Goal: Information Seeking & Learning: Learn about a topic

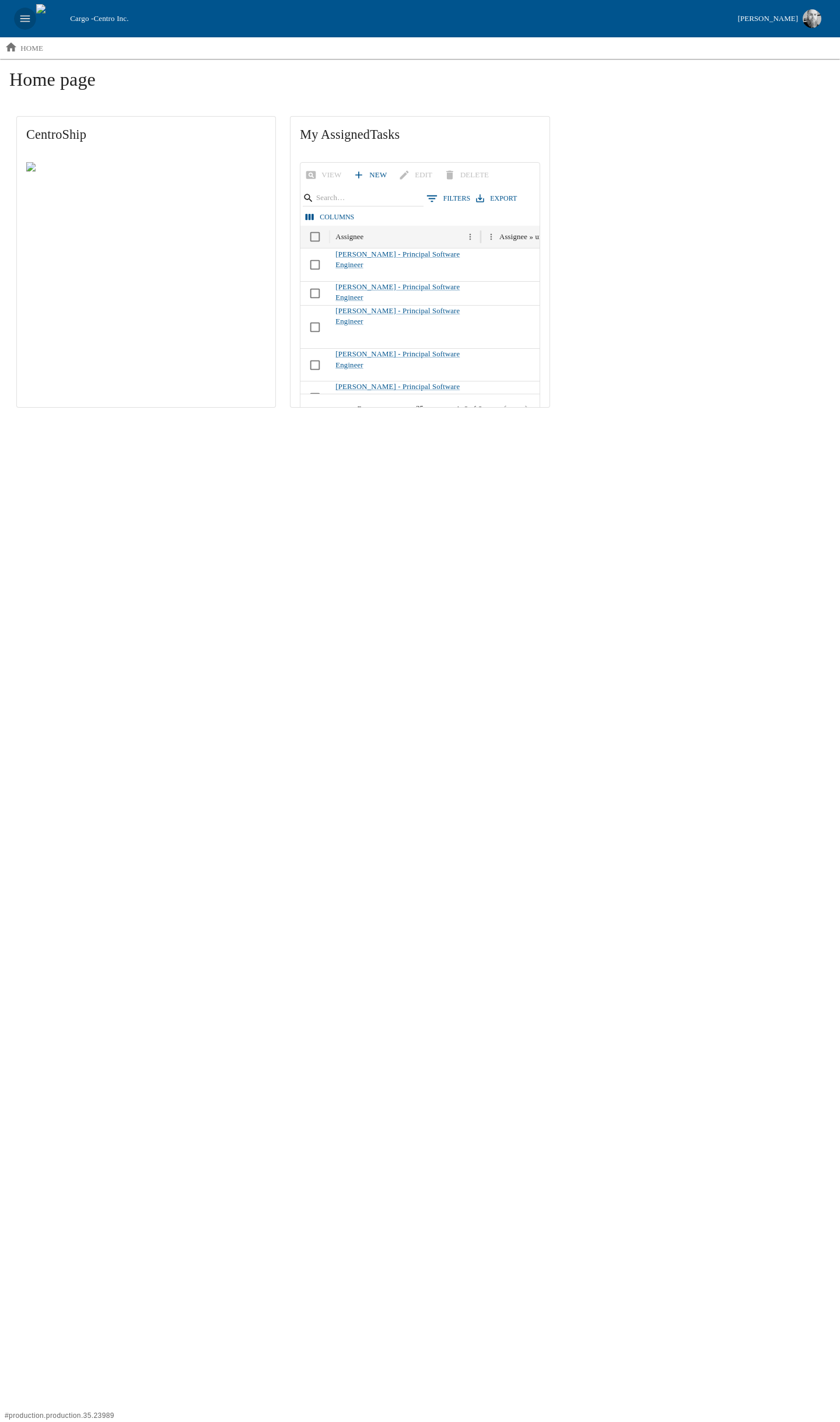
click at [18, 12] on button "open drawer" at bounding box center [25, 18] width 22 height 22
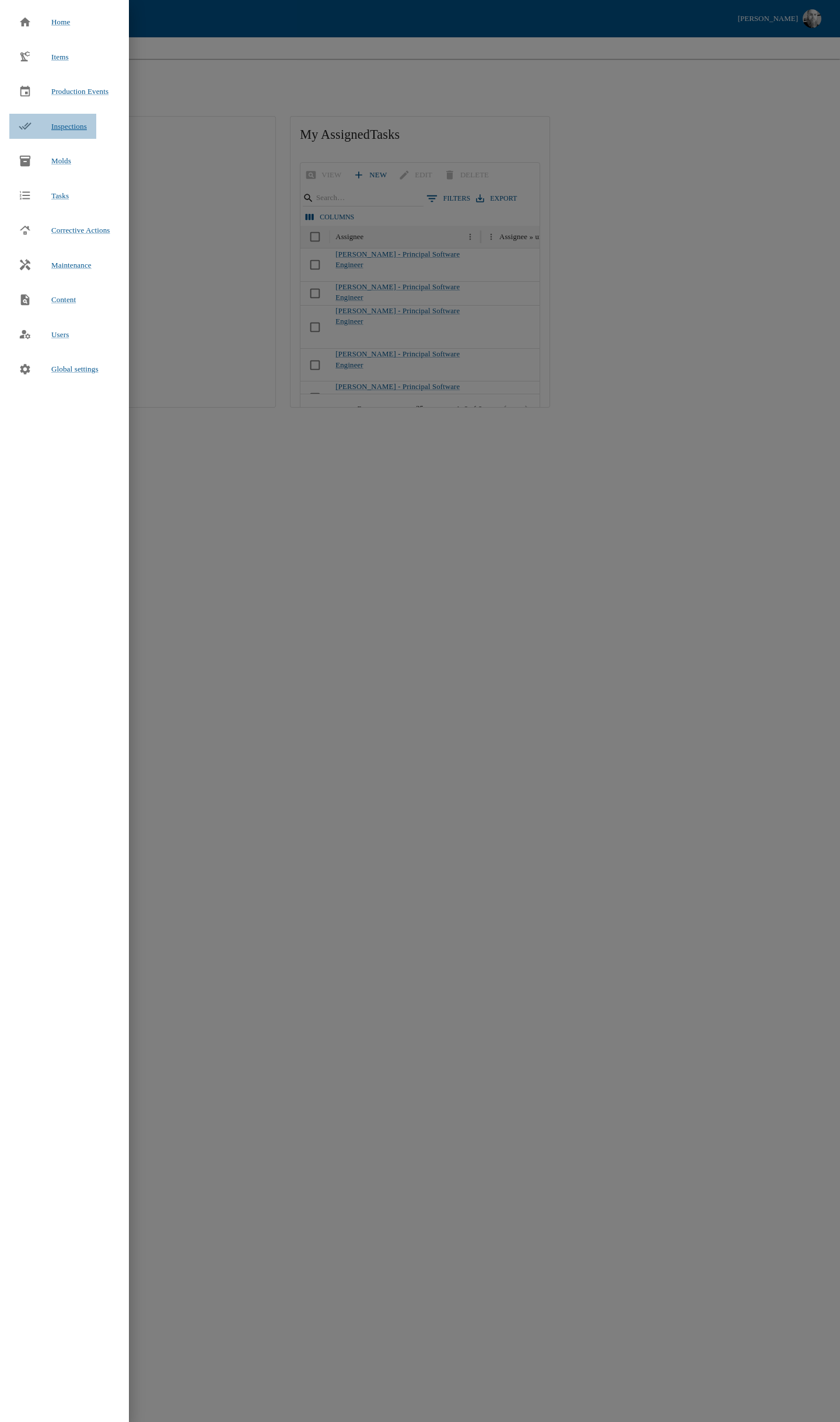
click at [69, 129] on span "Inspections" at bounding box center [69, 125] width 36 height 8
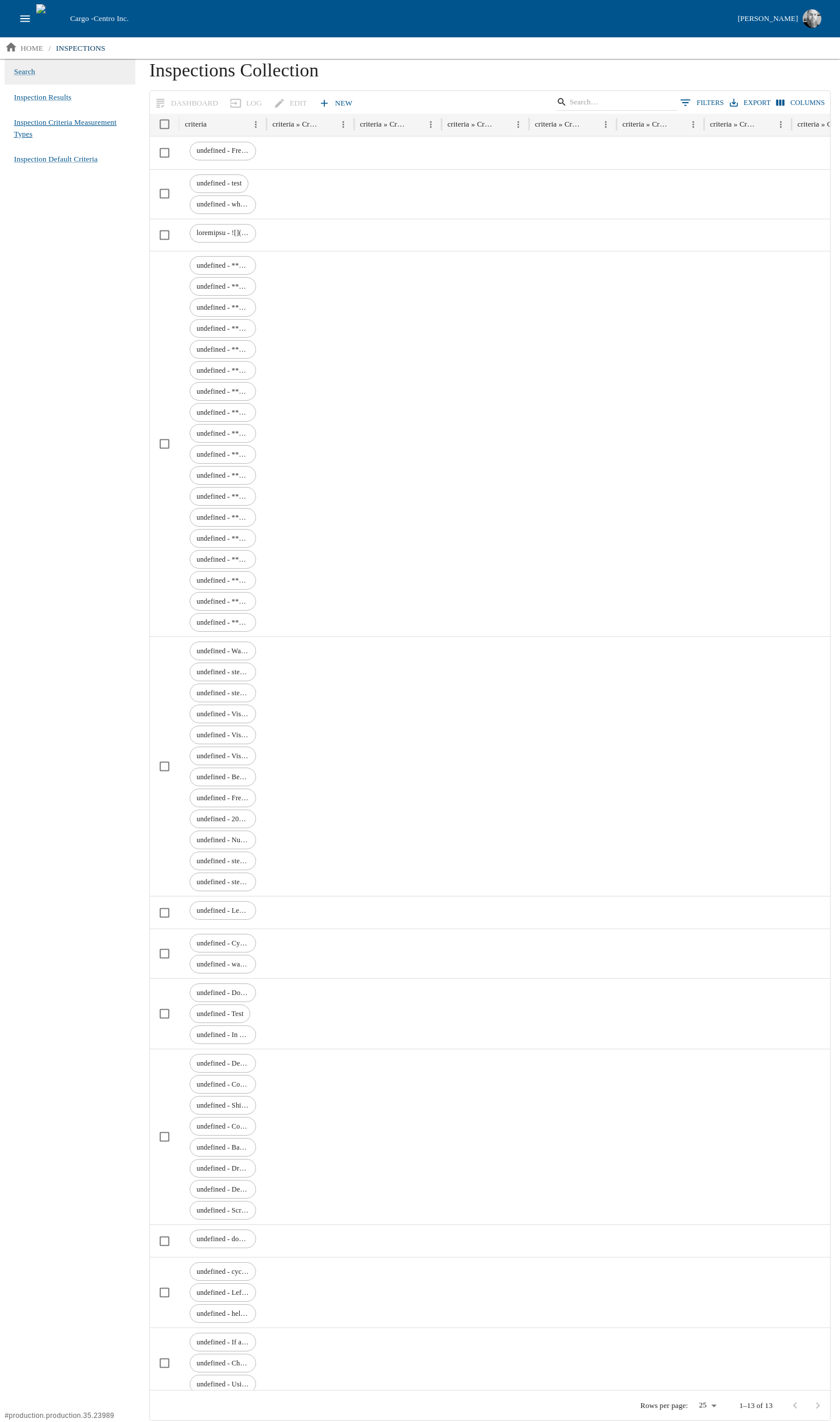
click at [50, 124] on span "Inspection Criteria Measurement Types" at bounding box center [70, 128] width 112 height 23
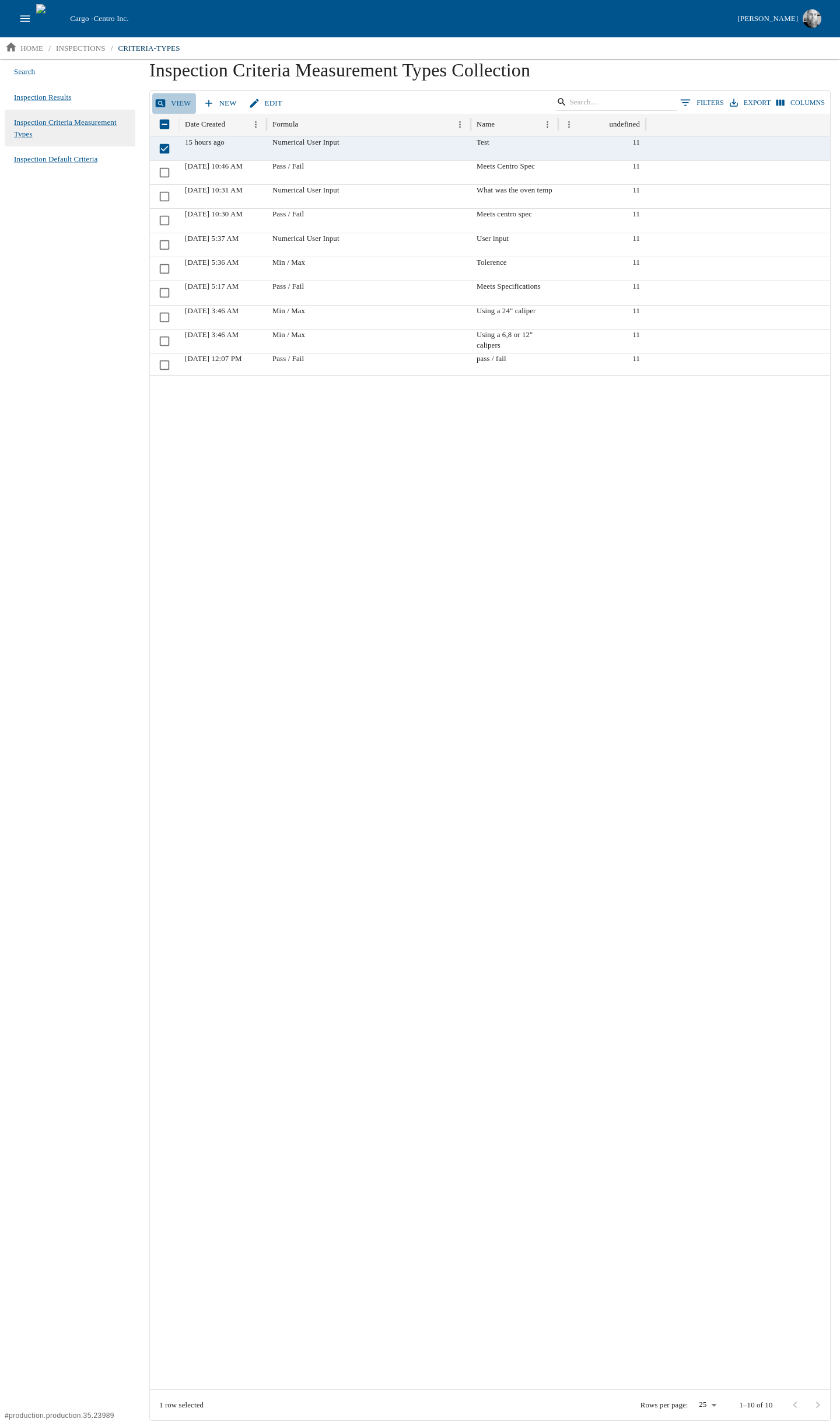
click at [173, 104] on link "View" at bounding box center [173, 103] width 43 height 20
click at [44, 98] on span "Inspection Results" at bounding box center [42, 97] width 57 height 12
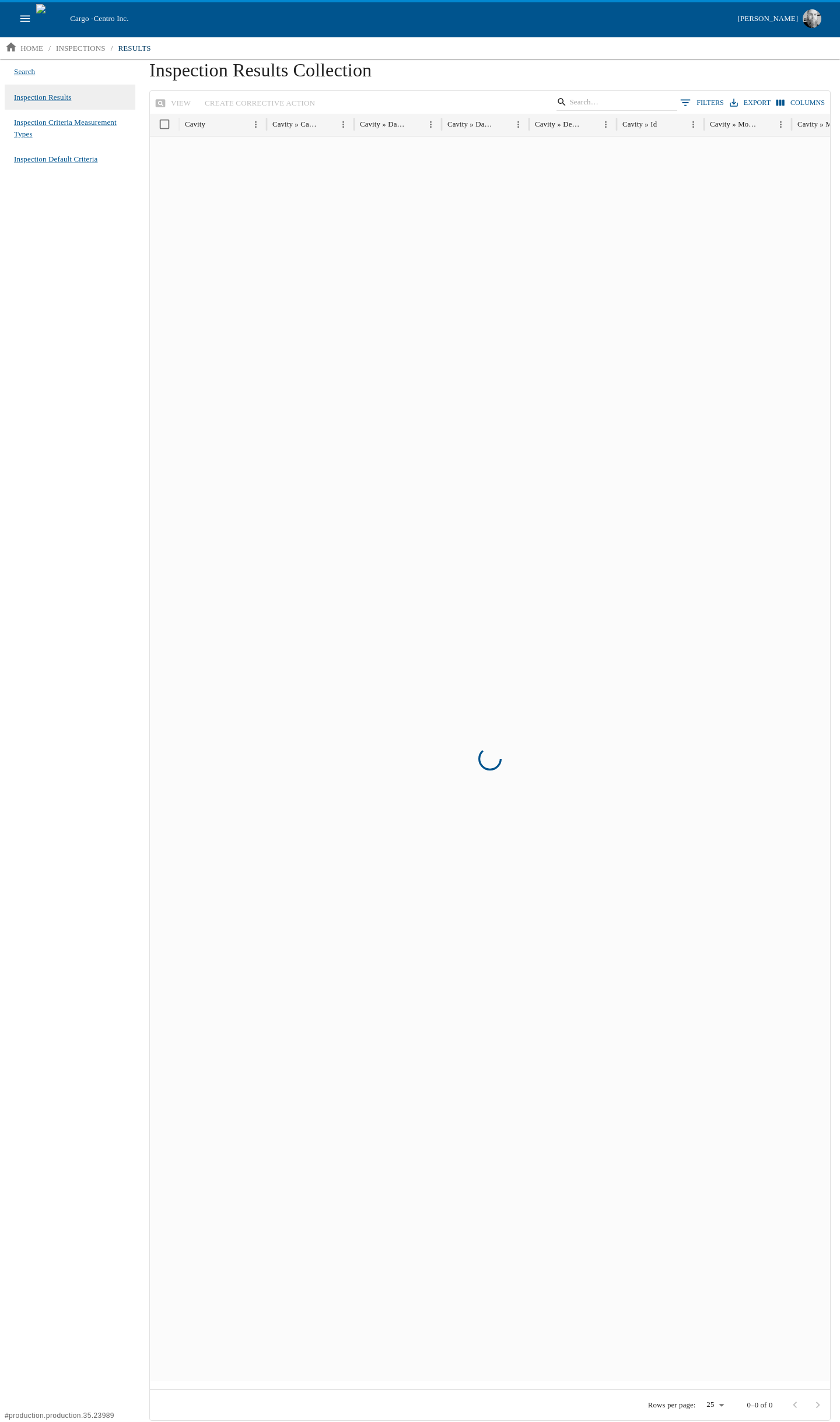
click at [34, 73] on span "Search" at bounding box center [24, 72] width 21 height 12
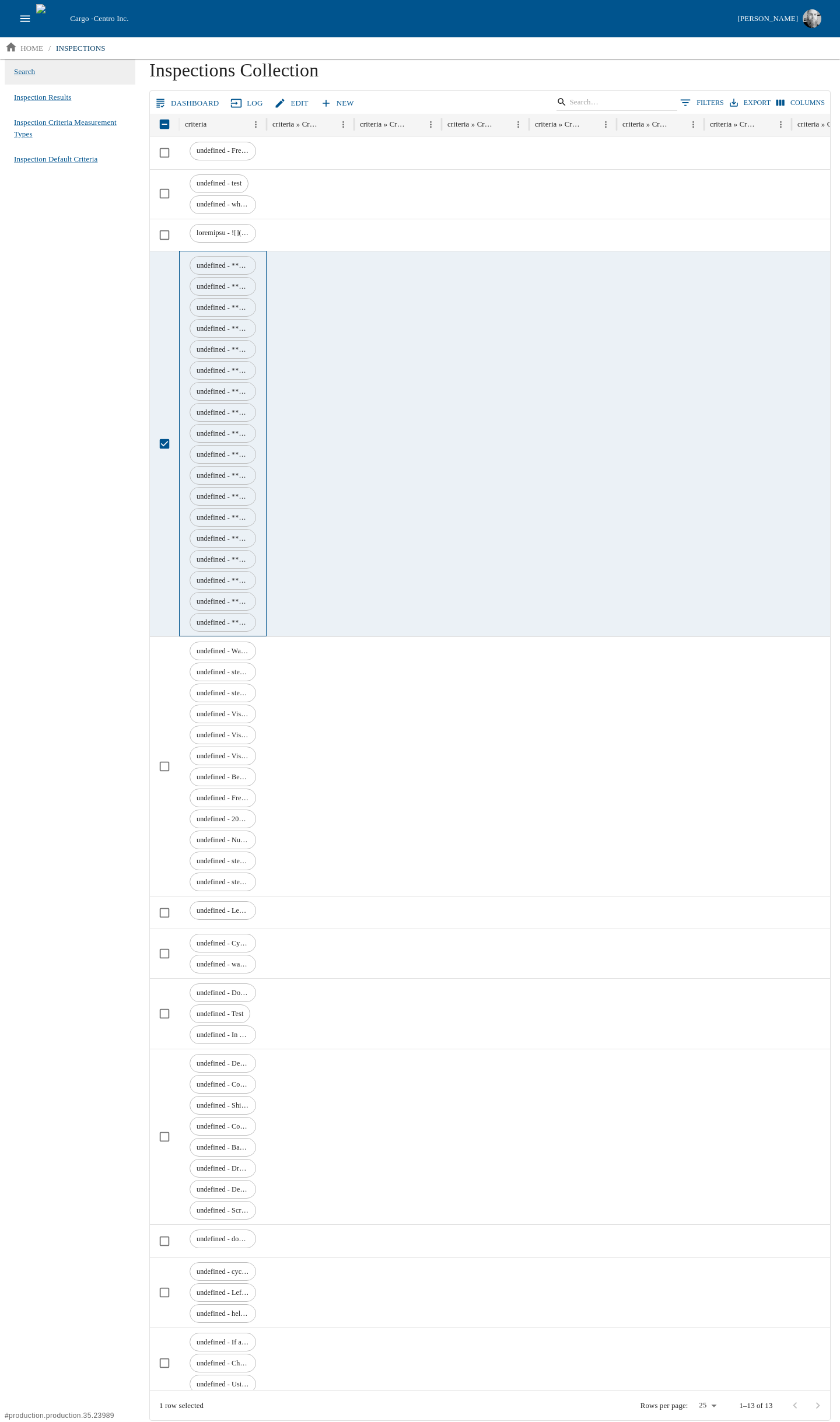
click at [243, 265] on span "undefined - **Pan #16** 16 Mesh Screen Screen: **Screen Weight Full** in grams" at bounding box center [222, 265] width 65 height 10
click at [189, 106] on link "Dashboard" at bounding box center [187, 103] width 71 height 20
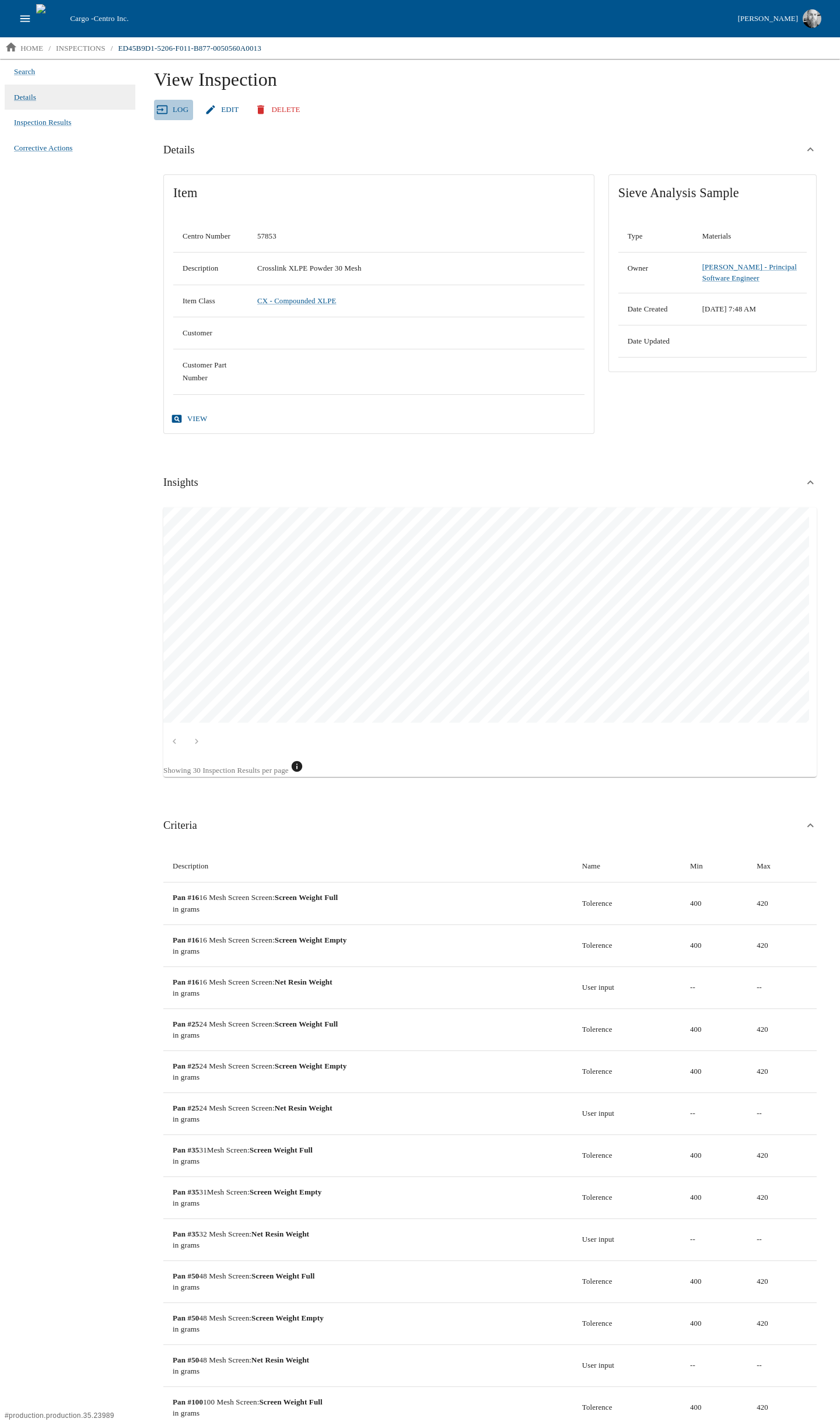
click at [172, 113] on link "Log" at bounding box center [173, 110] width 39 height 20
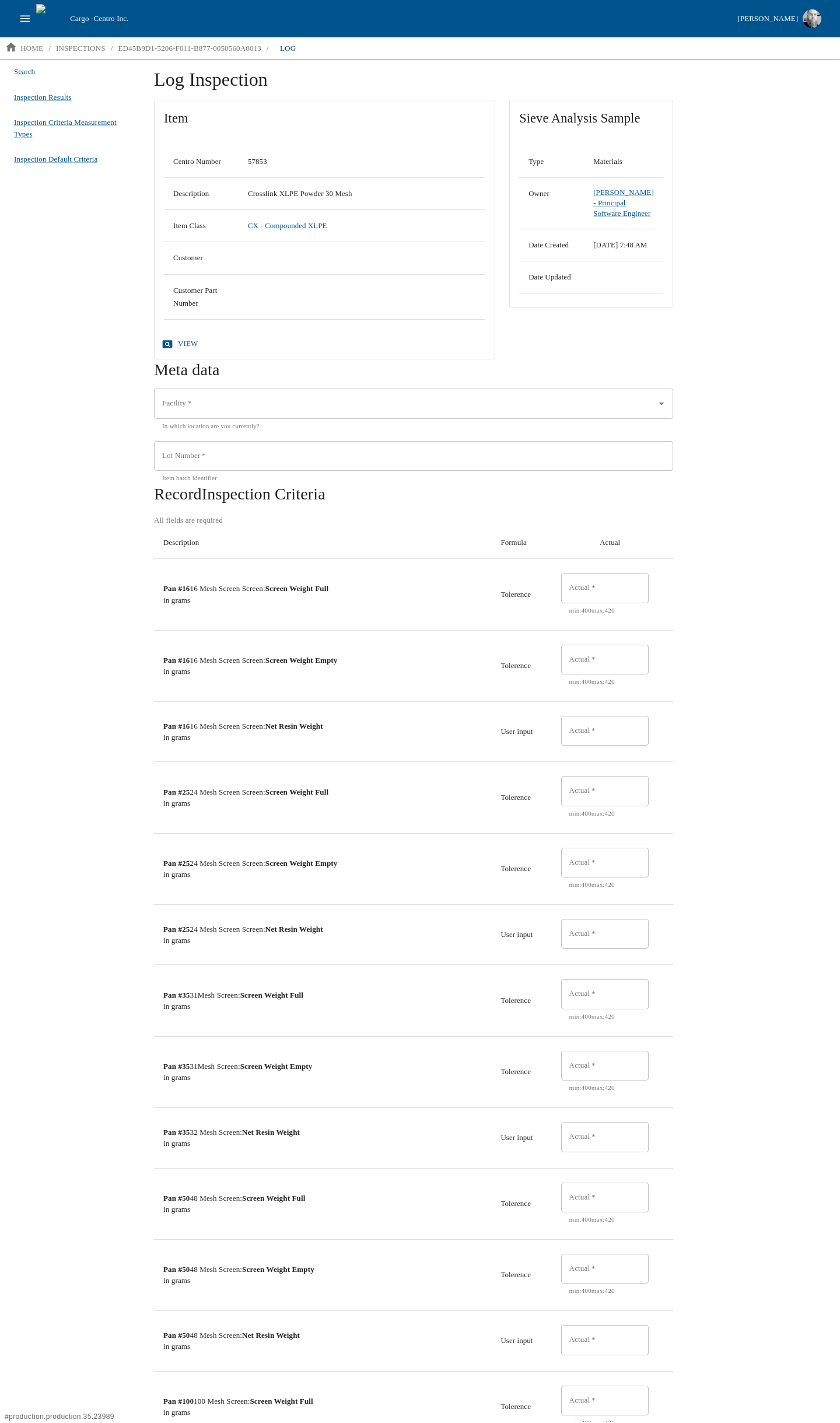
click at [83, 353] on div "Search Inspection Results Inspection Criteria Measurement Types Inspection Defa…" at bounding box center [70, 740] width 140 height 1362
click at [31, 25] on button "open drawer" at bounding box center [25, 18] width 22 height 22
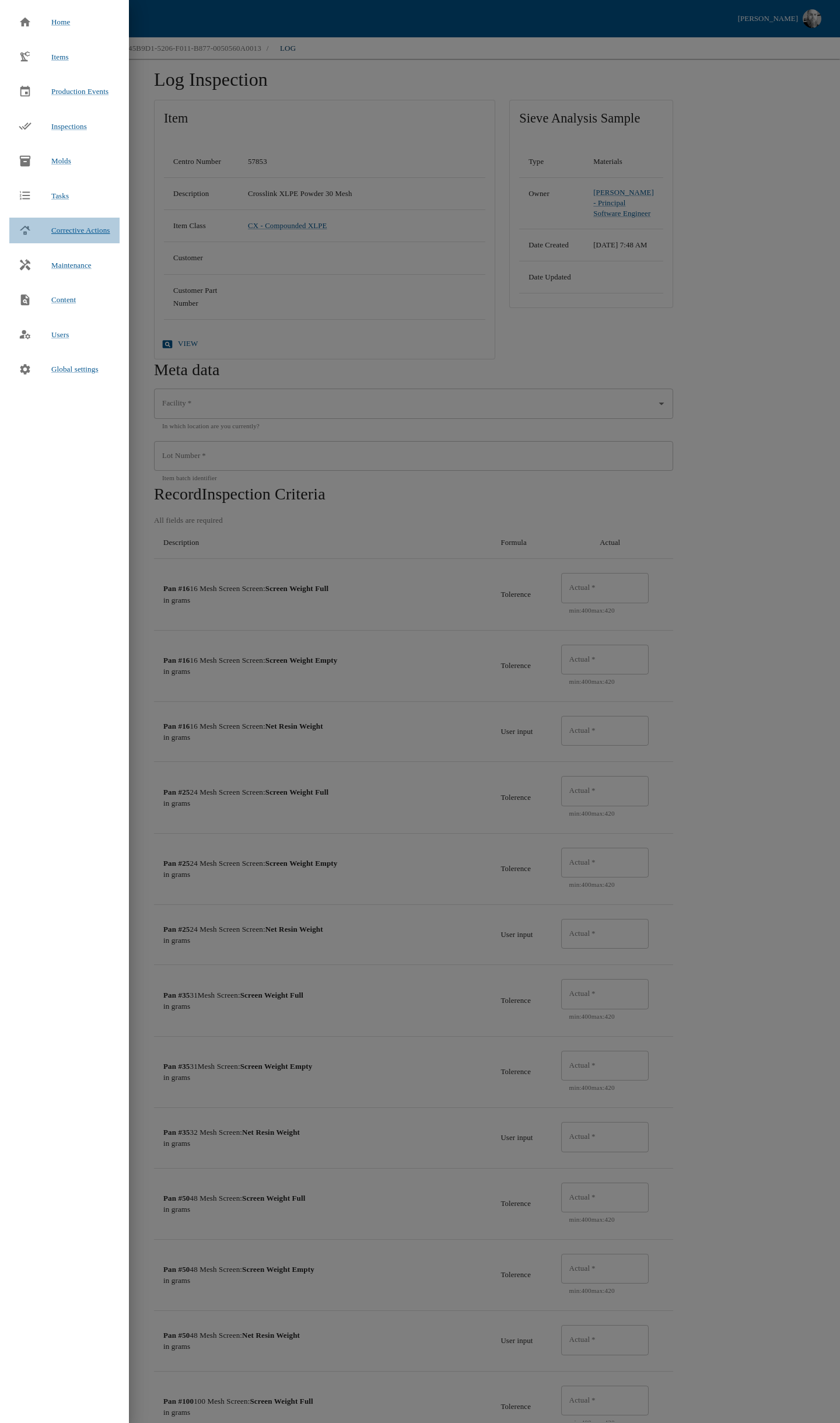
click at [56, 228] on span "Corrective Actions" at bounding box center [81, 229] width 59 height 8
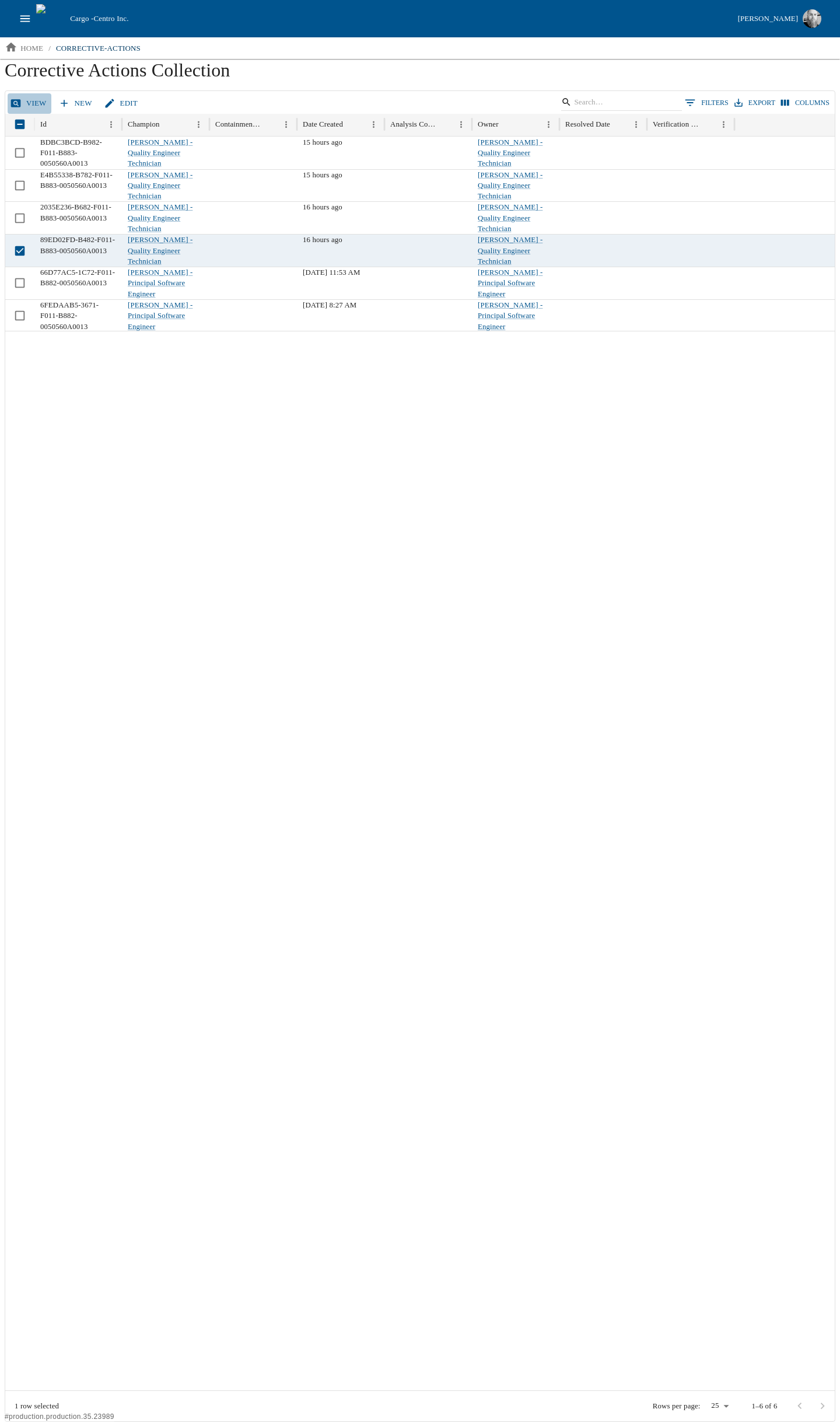
click at [38, 104] on link "View" at bounding box center [29, 103] width 43 height 20
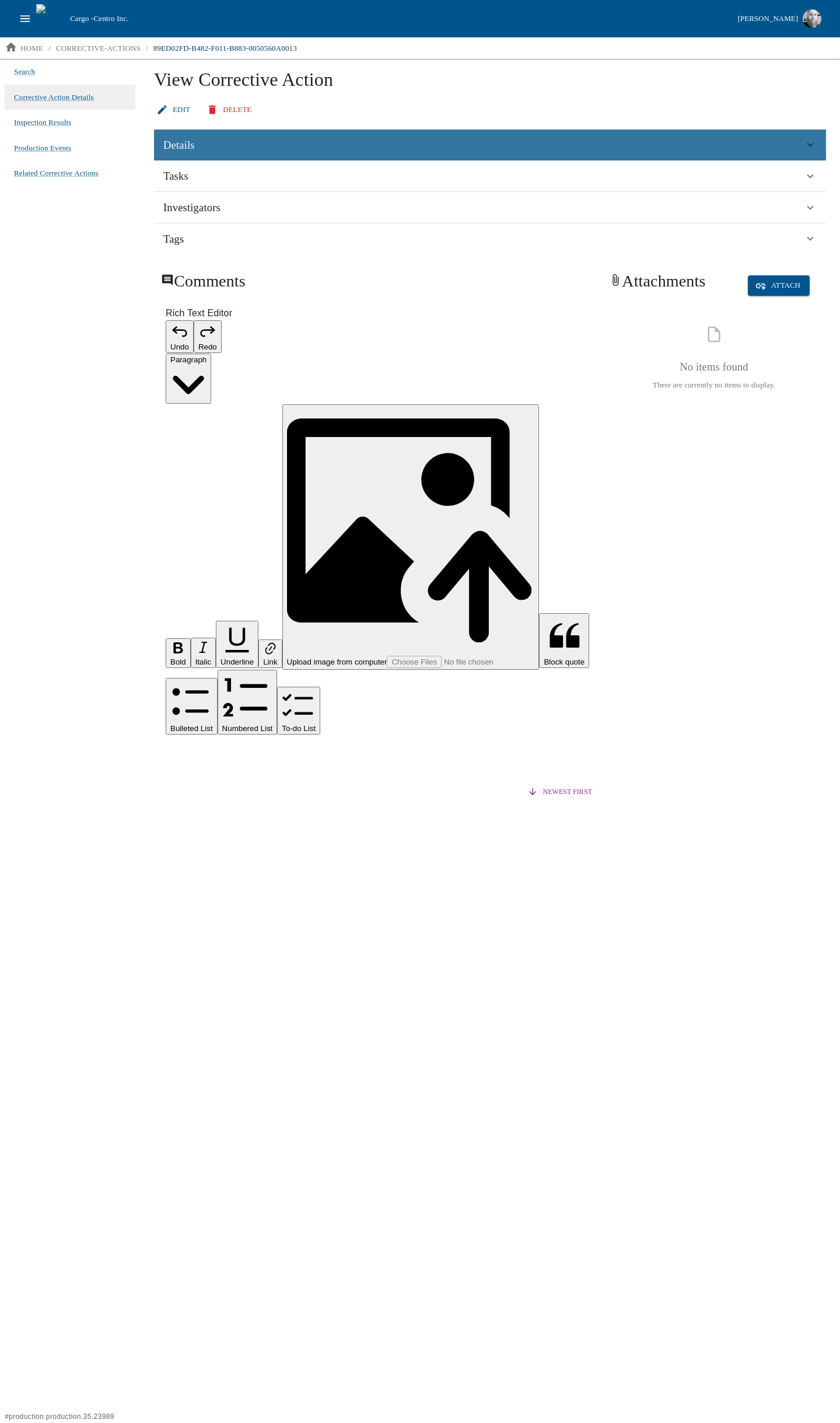
click at [187, 145] on span "Details" at bounding box center [179, 145] width 31 height 17
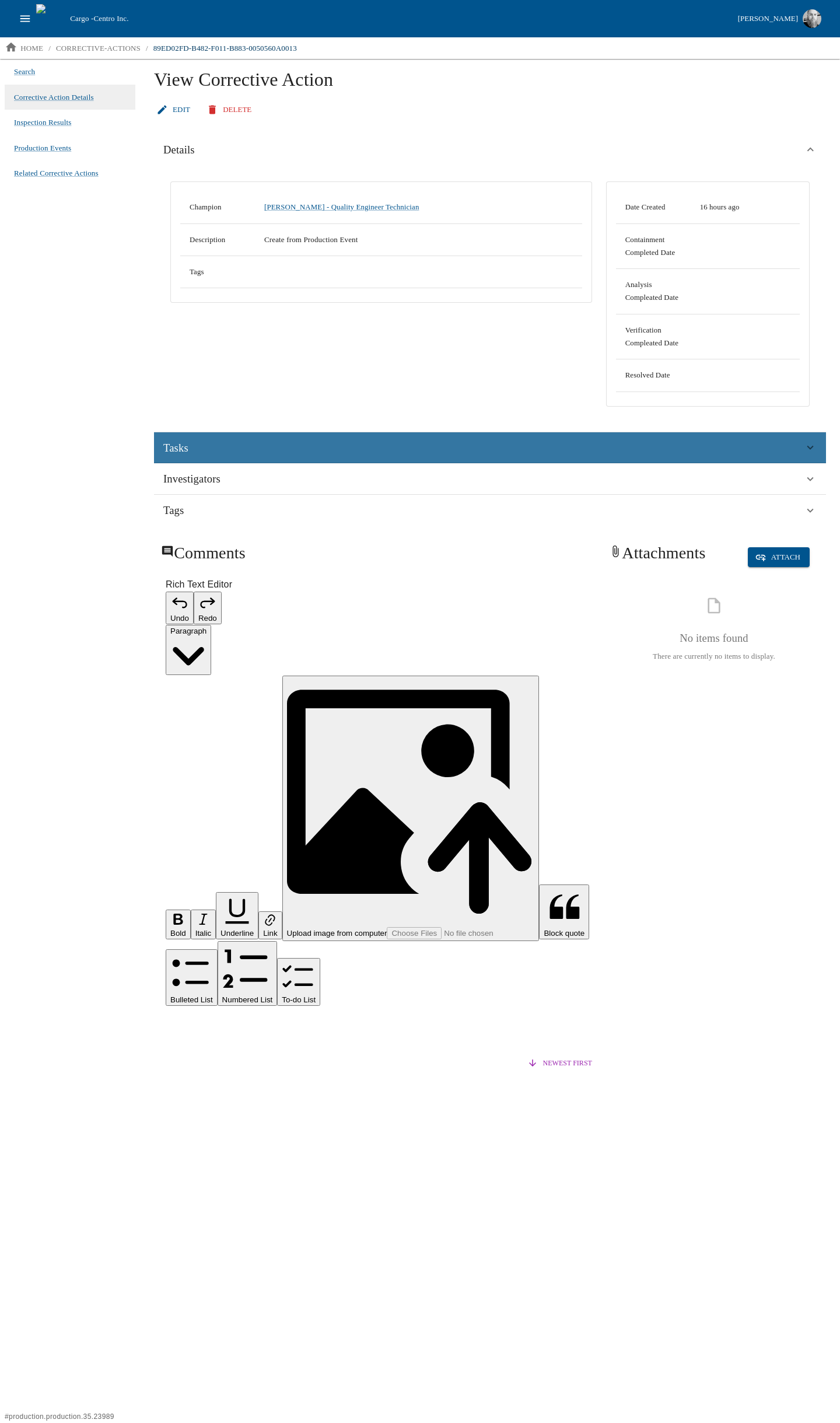
click at [220, 451] on div "Tasks" at bounding box center [483, 448] width 640 height 17
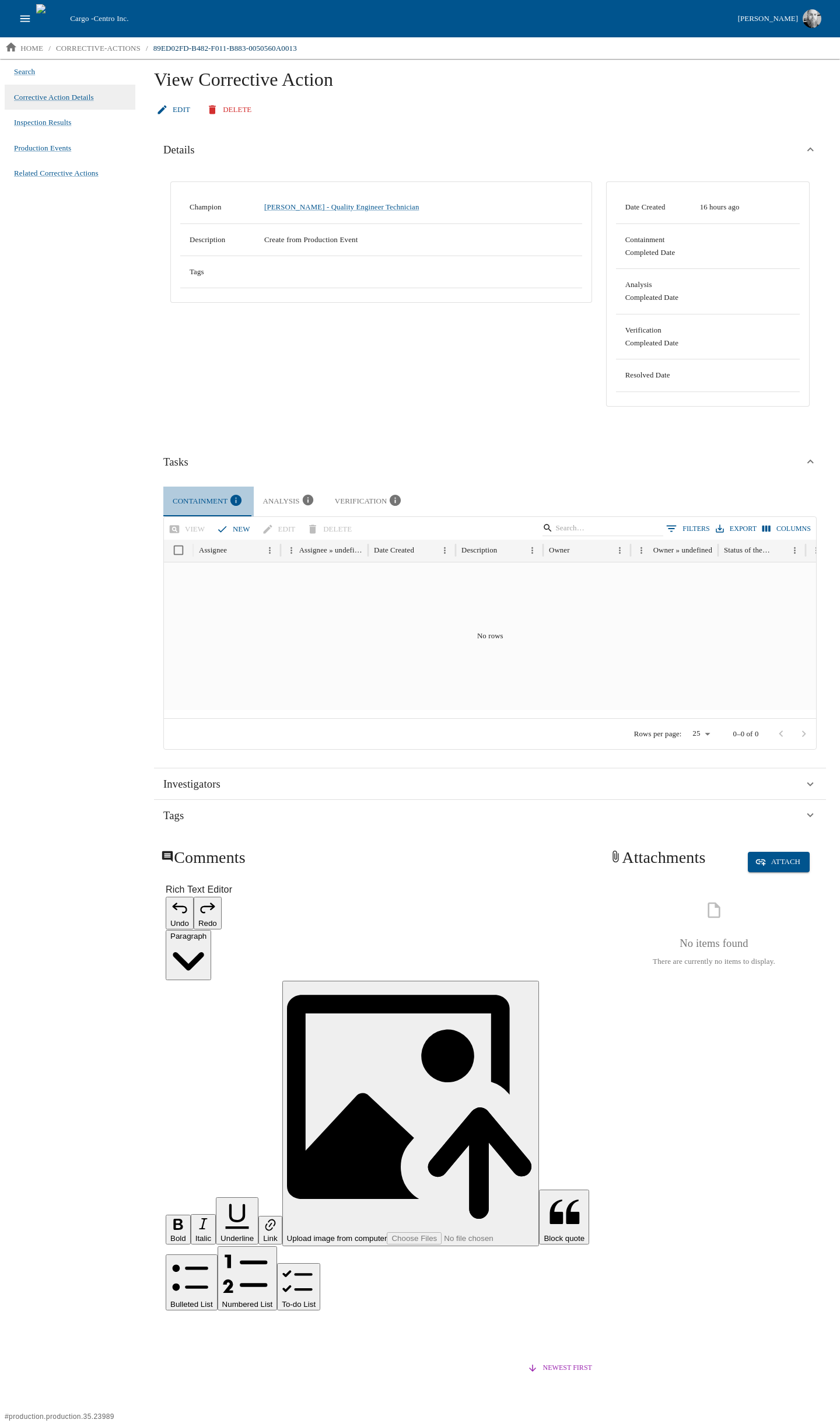
click at [233, 501] on icon "button" at bounding box center [236, 500] width 13 height 13
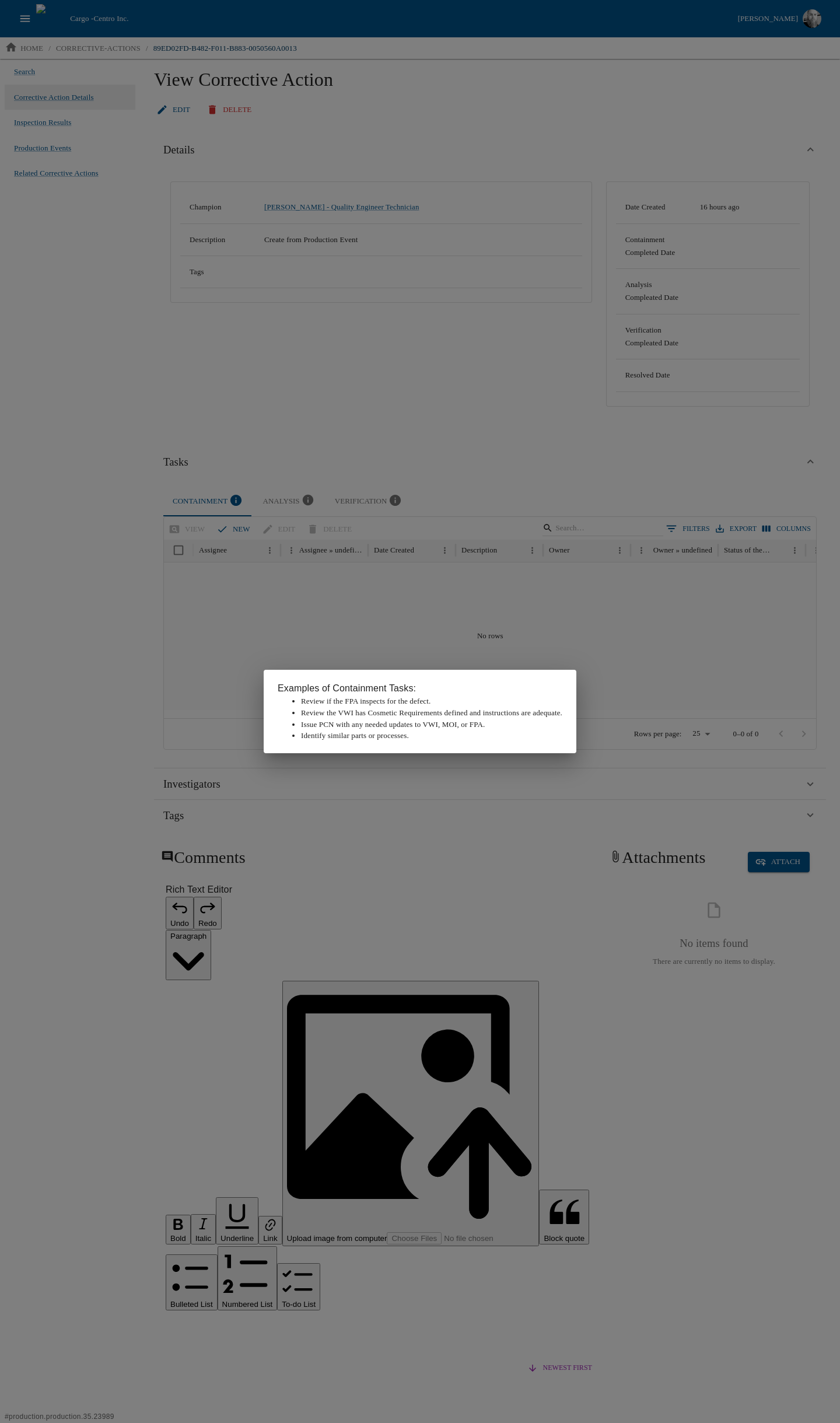
click at [112, 583] on div "Examples of Containment Tasks: Review if the FPA inspects for the defect. Revie…" at bounding box center [420, 711] width 840 height 1423
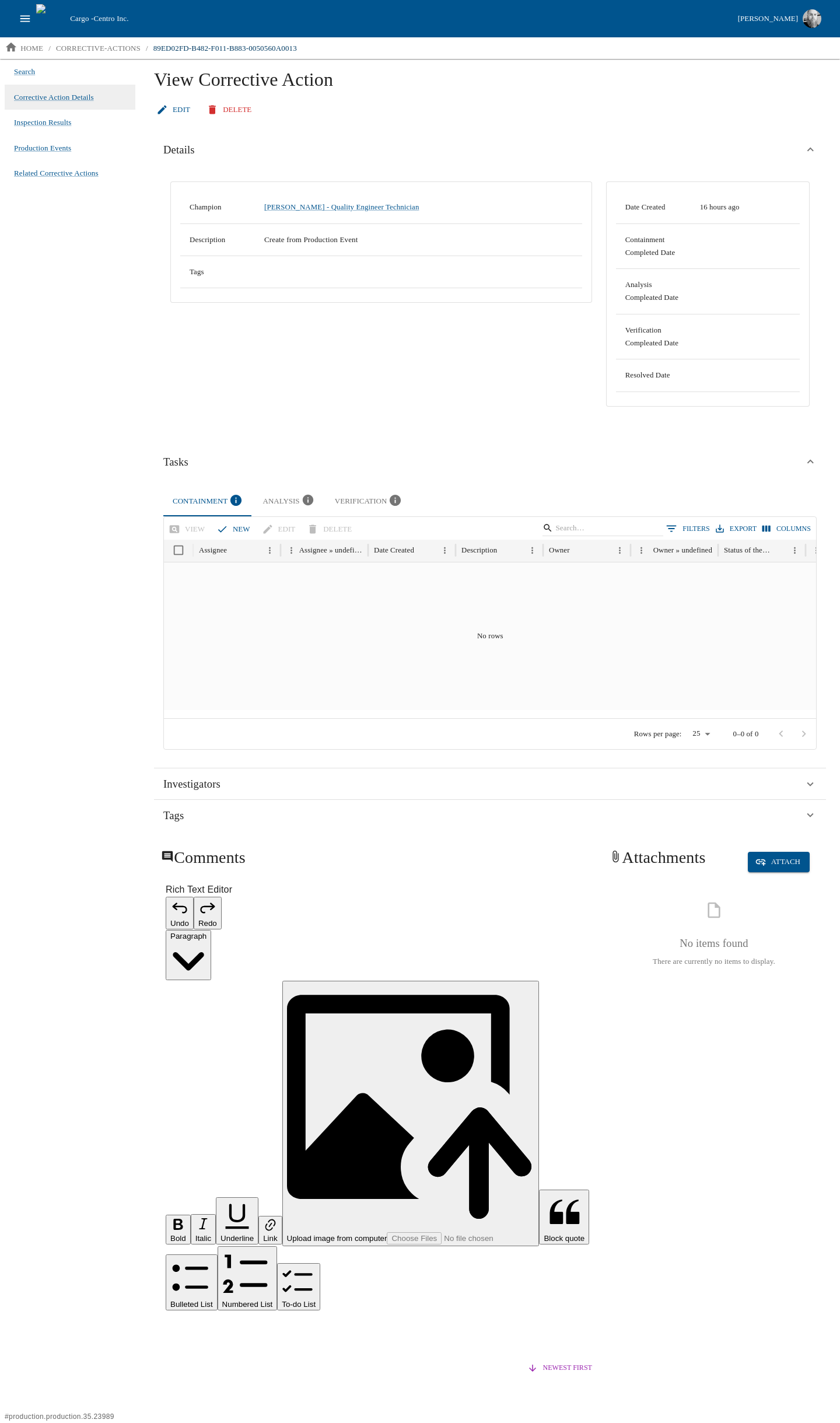
click at [274, 501] on div "Analysis" at bounding box center [290, 501] width 53 height 16
click at [392, 494] on icon "button" at bounding box center [395, 500] width 13 height 13
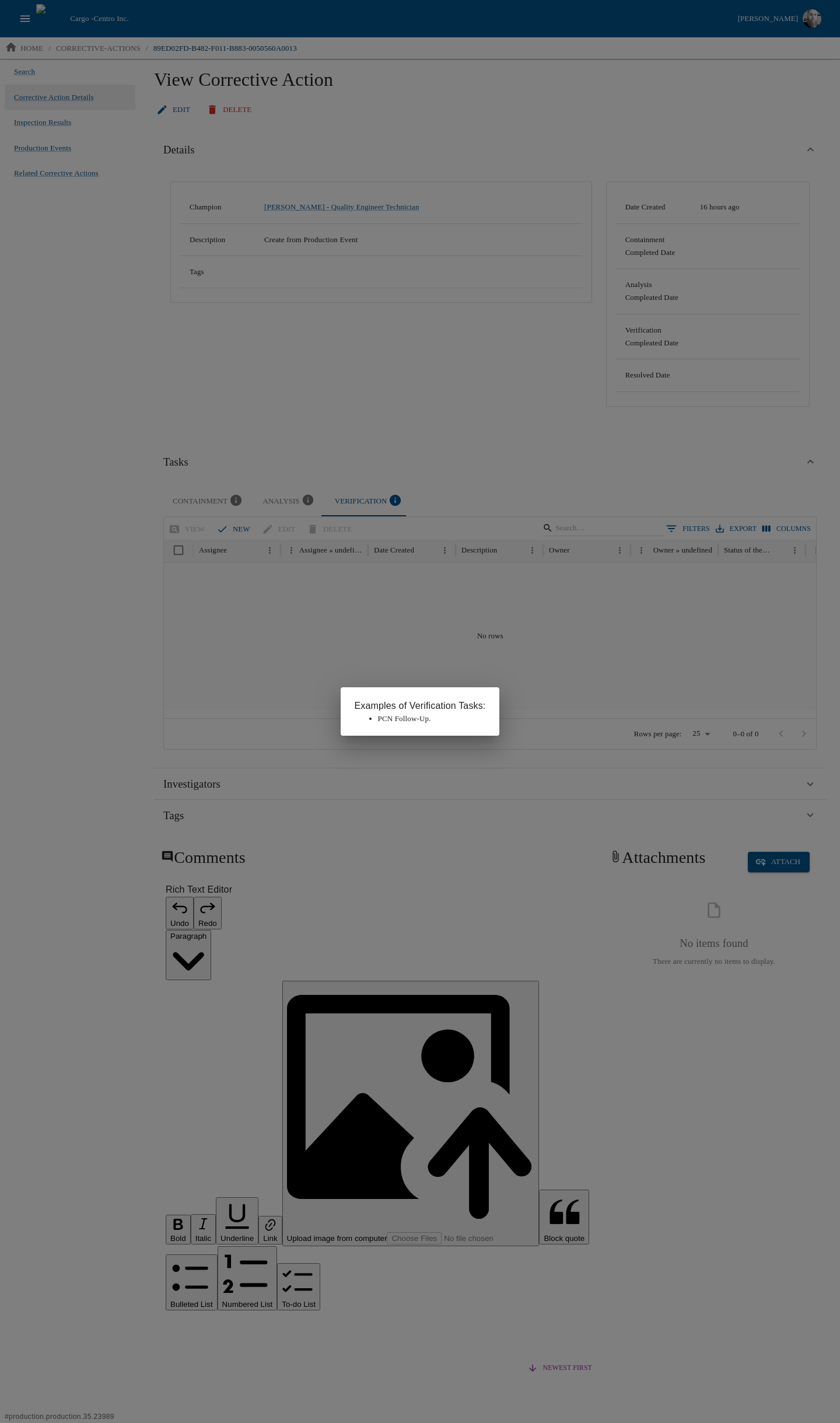
click at [457, 449] on div "Examples of Verification Tasks: PCN Follow-Up." at bounding box center [420, 711] width 840 height 1423
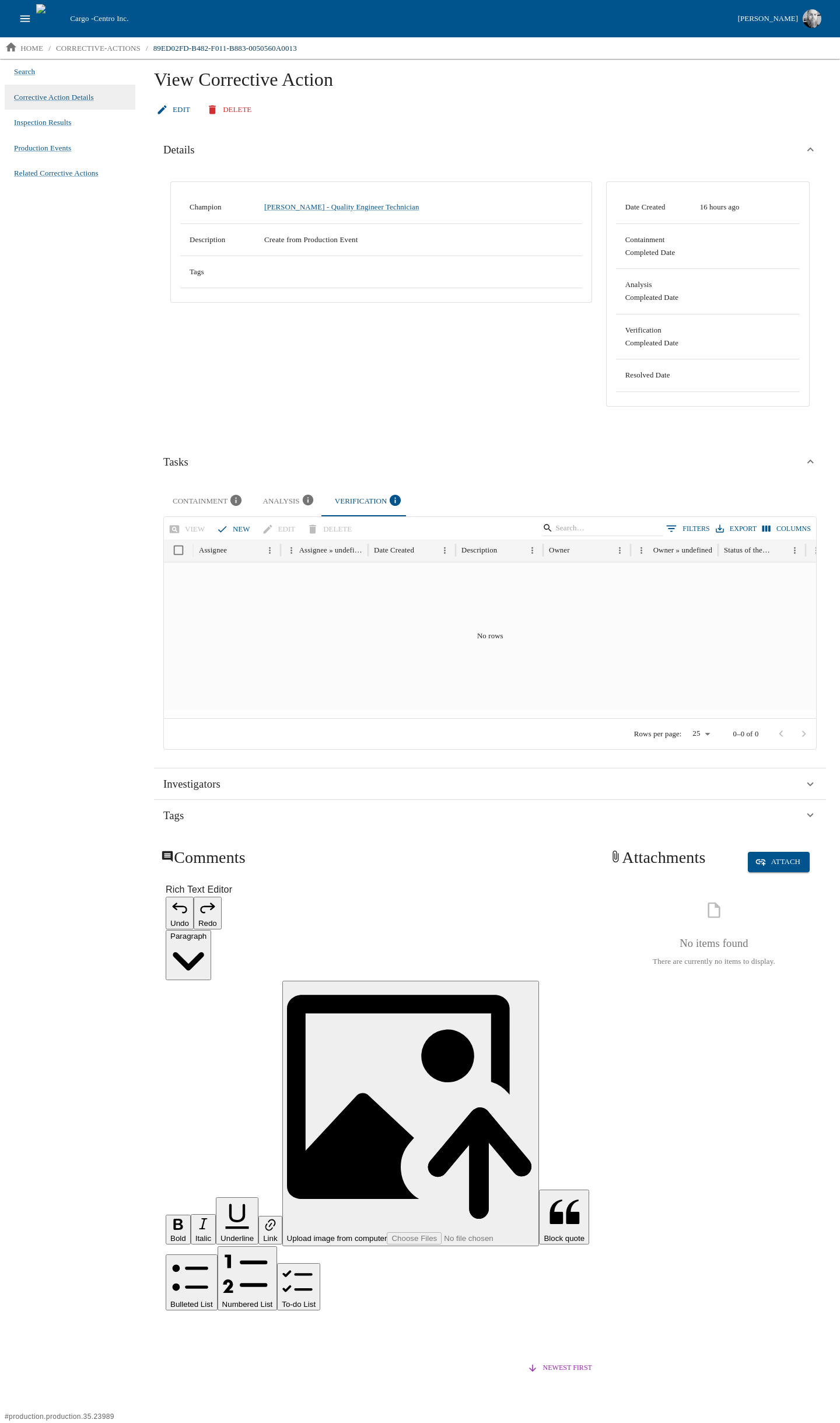
click at [302, 498] on icon "button" at bounding box center [308, 500] width 11 height 11
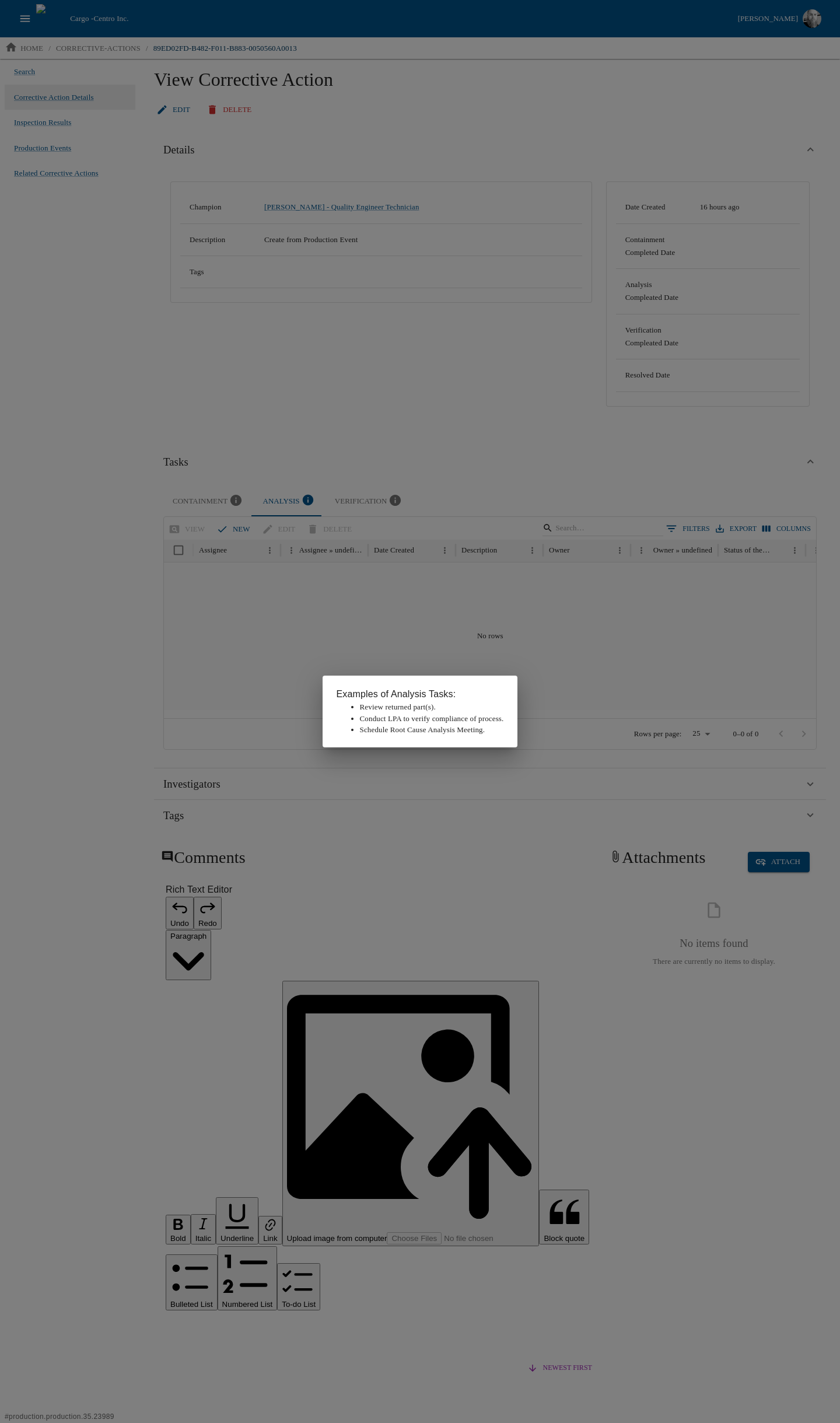
click at [291, 431] on div "Examples of Analysis Tasks: Review returned part(s). Conduct LPA to verify comp…" at bounding box center [420, 711] width 840 height 1423
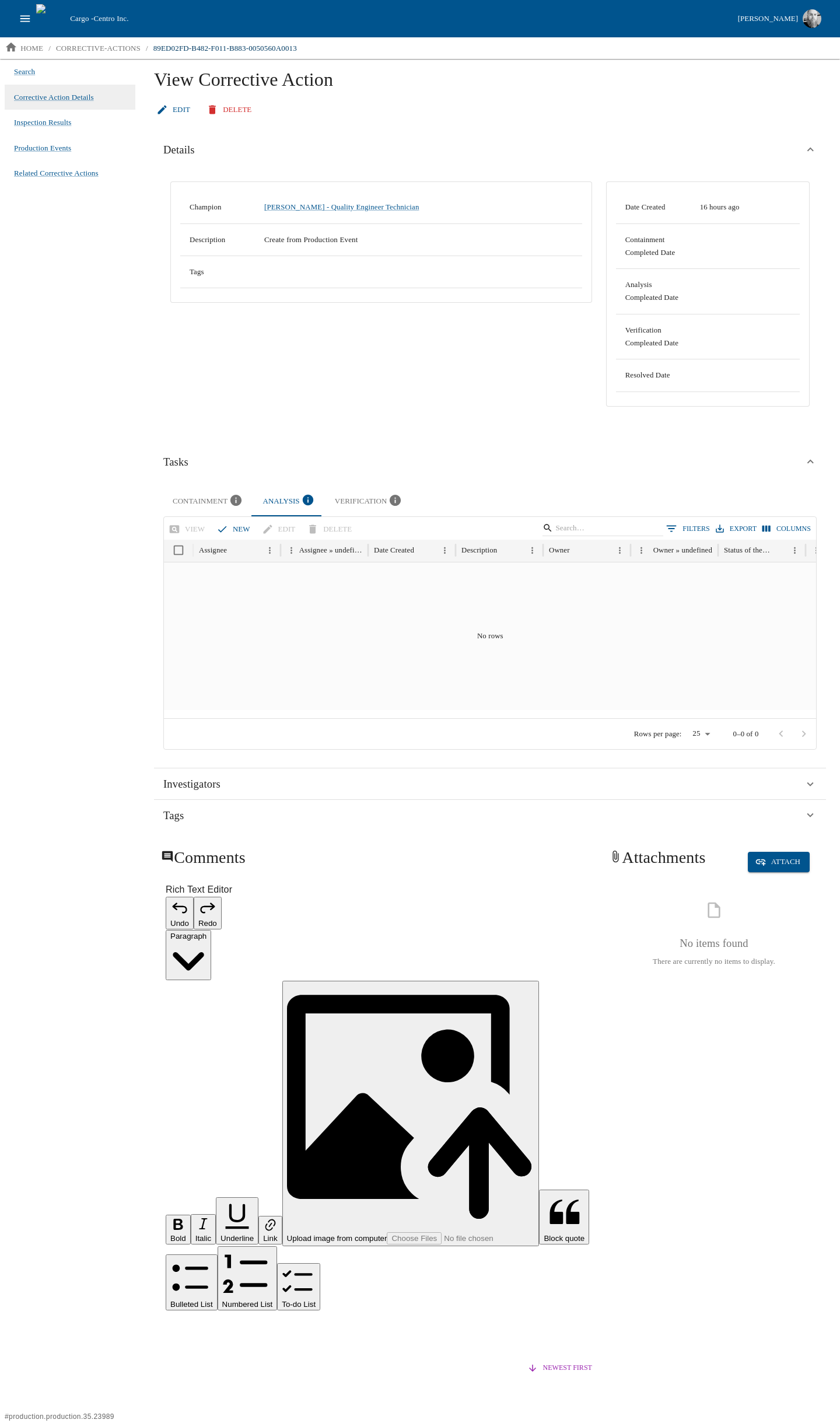
click at [187, 496] on div "Containment" at bounding box center [208, 501] width 72 height 16
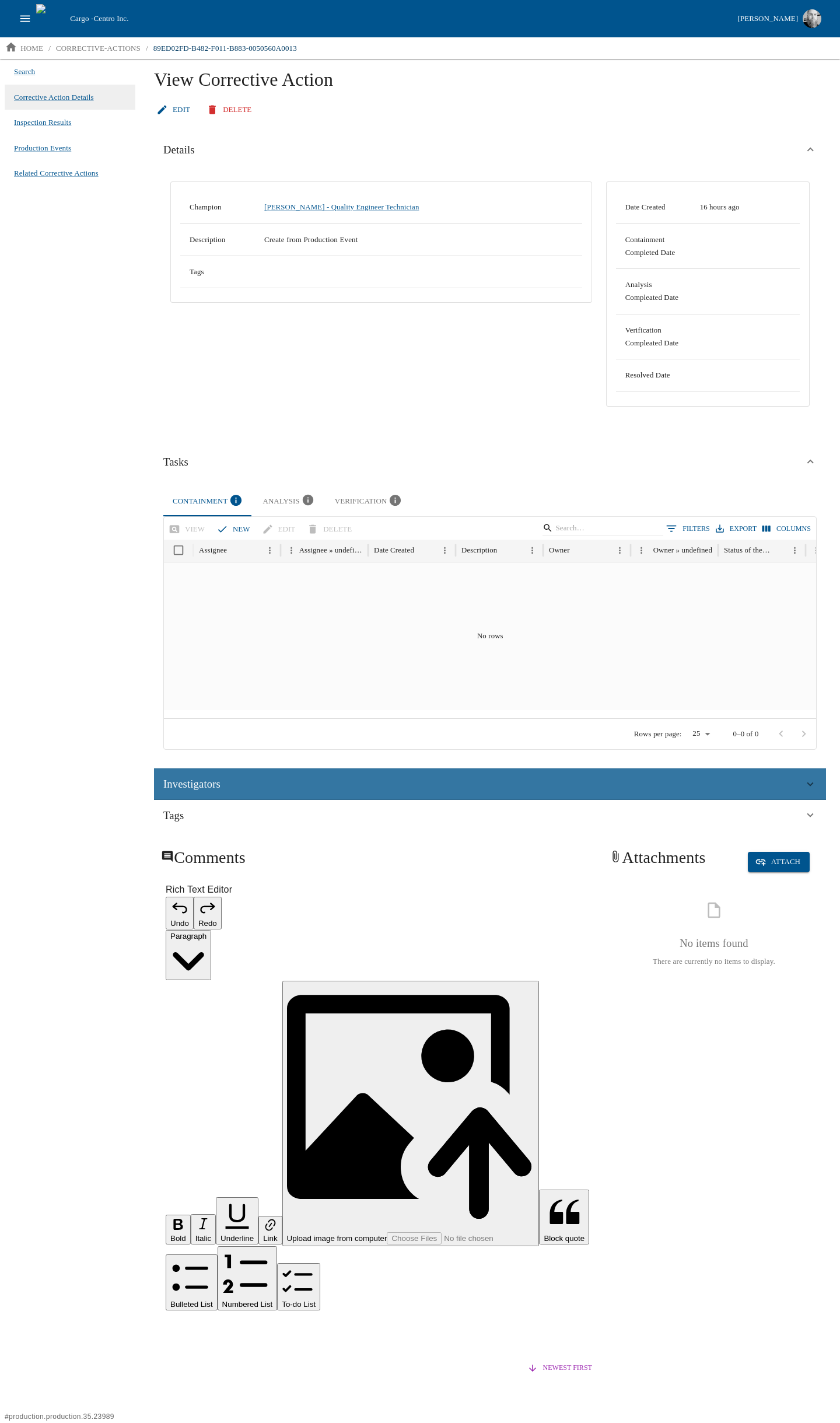
click at [190, 787] on span "Investigators" at bounding box center [192, 784] width 57 height 17
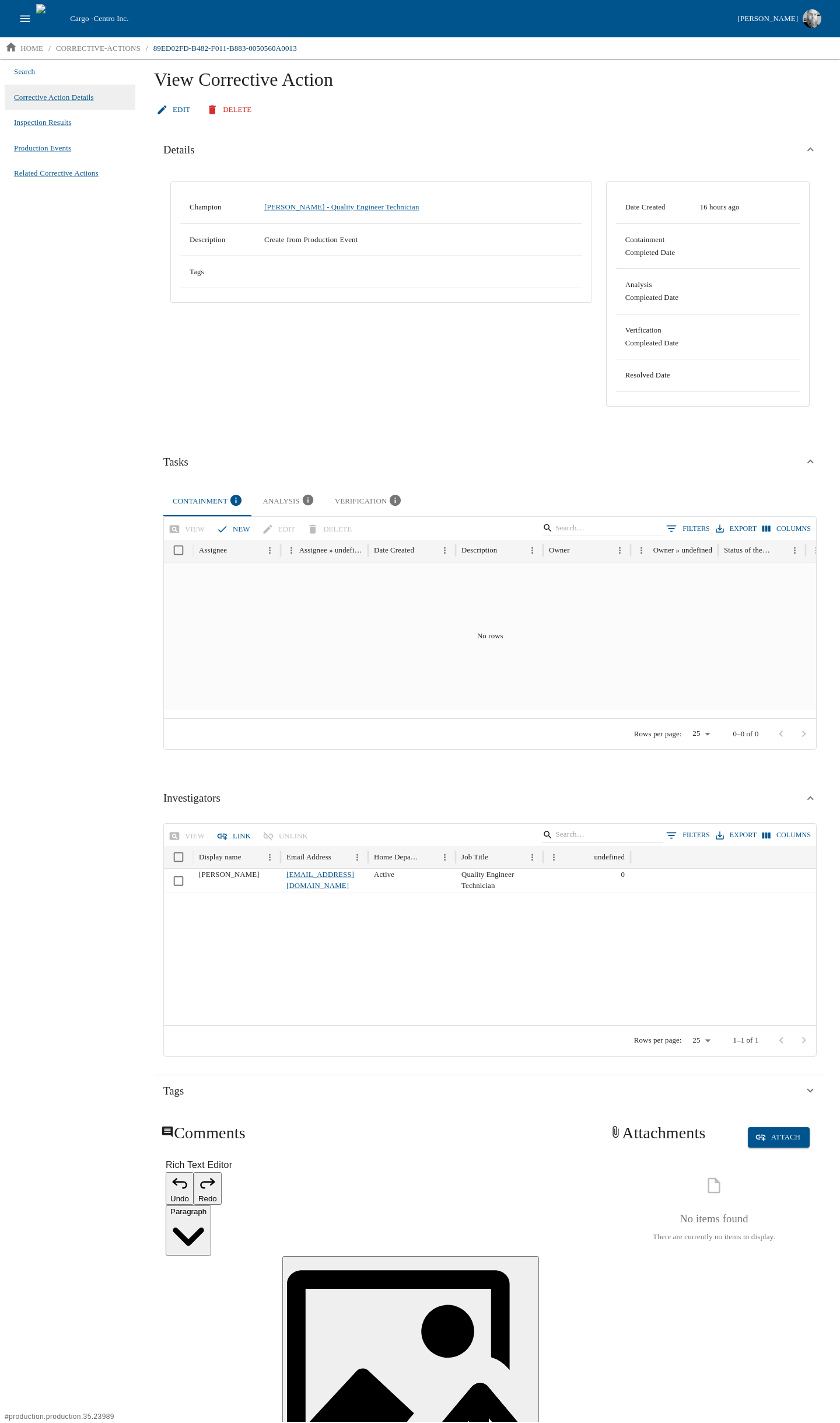
drag, startPoint x: 154, startPoint y: 953, endPoint x: 93, endPoint y: 944, distance: 61.7
click at [154, 953] on div "View Link Unlink 0 Filters Export Columns Display name Email Address Home Depar…" at bounding box center [490, 941] width 672 height 248
click at [93, 944] on div "Search Corrective Action Details Inspection Results Production Events Related C…" at bounding box center [70, 740] width 140 height 1362
click at [64, 922] on div "Search Corrective Action Details Inspection Results Production Events Related C…" at bounding box center [70, 740] width 140 height 1362
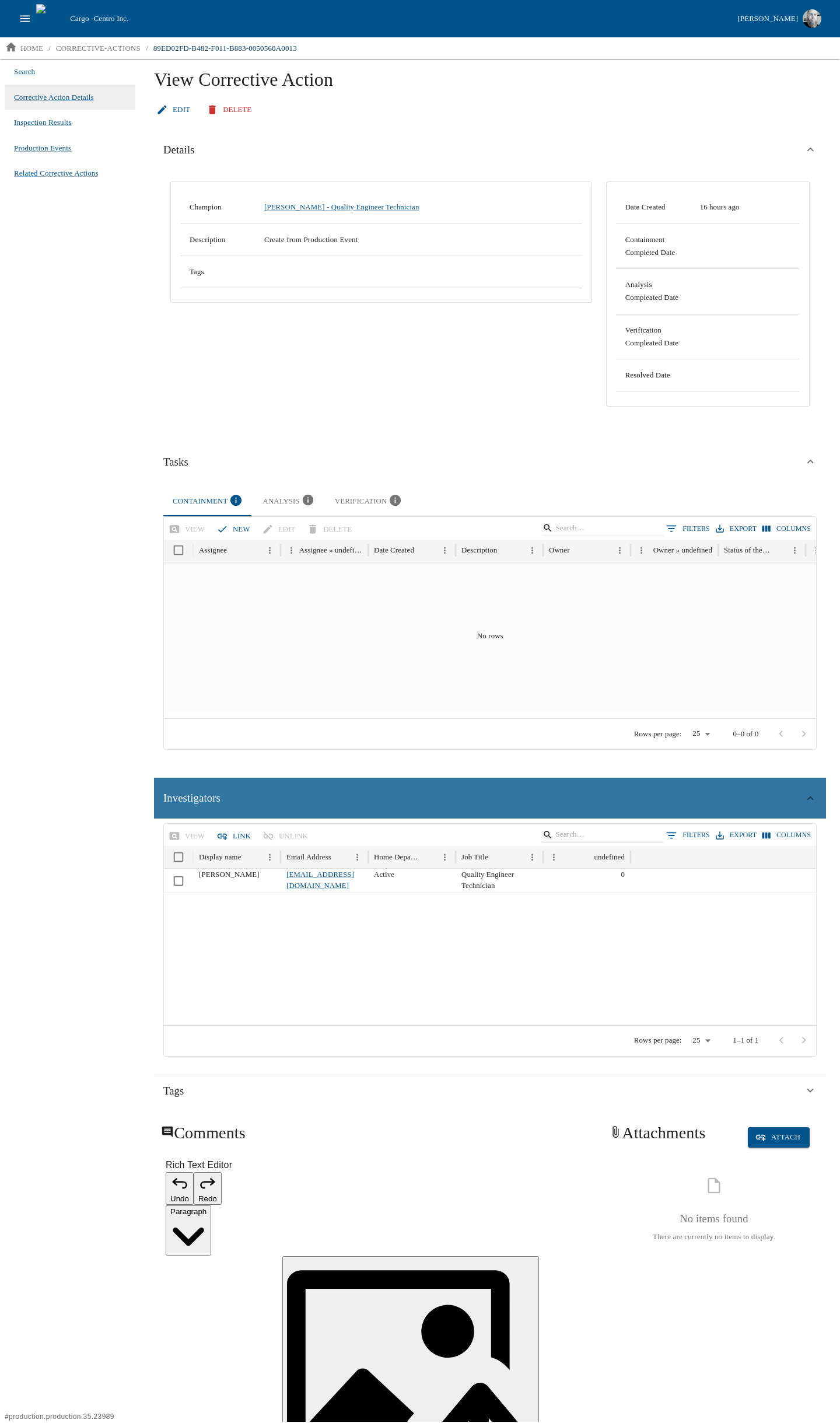
drag, startPoint x: 251, startPoint y: 801, endPoint x: 262, endPoint y: 792, distance: 14.2
click at [251, 801] on div "Investigators" at bounding box center [483, 798] width 640 height 17
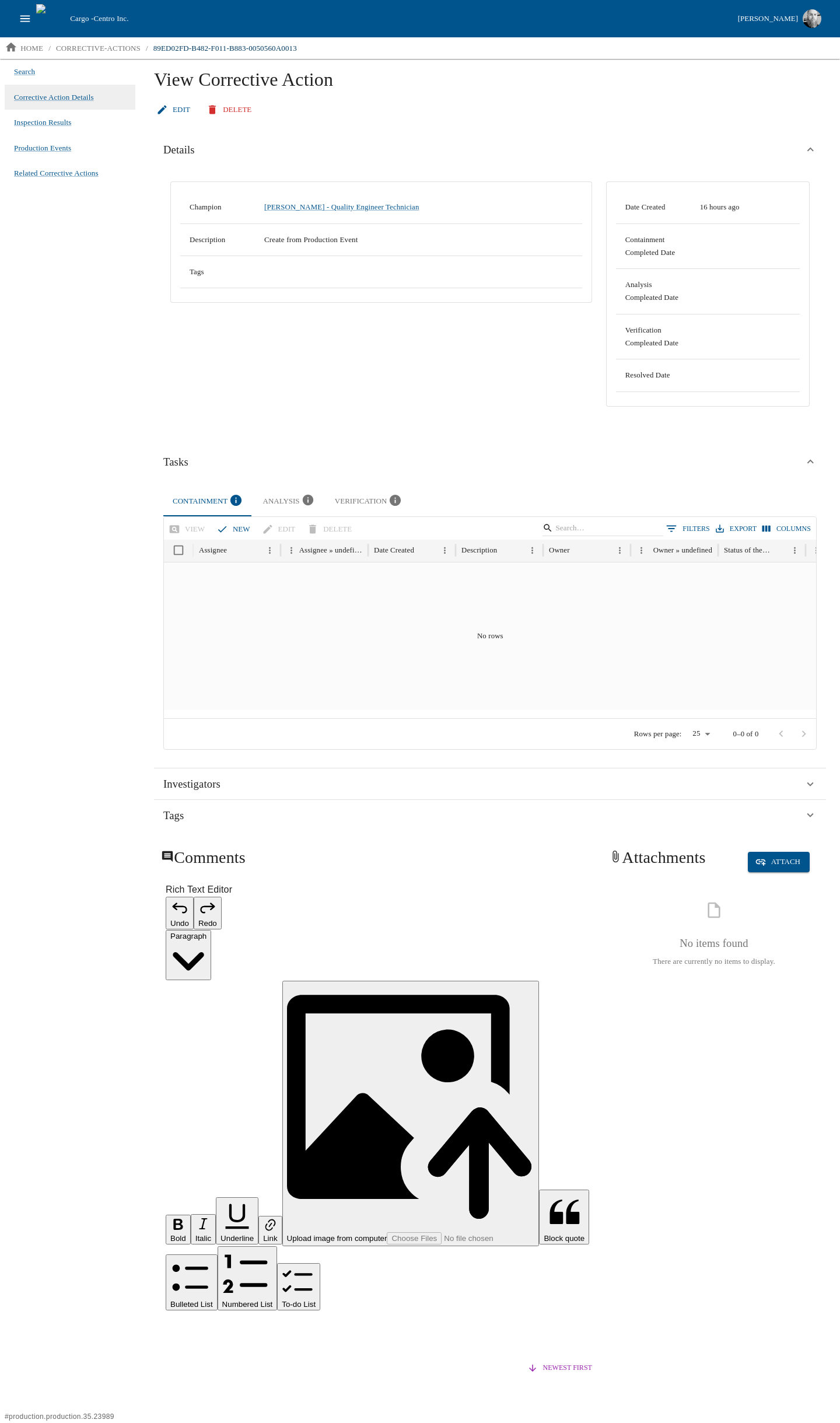
click at [482, 496] on div "Containment Analysis Verification" at bounding box center [489, 501] width 653 height 29
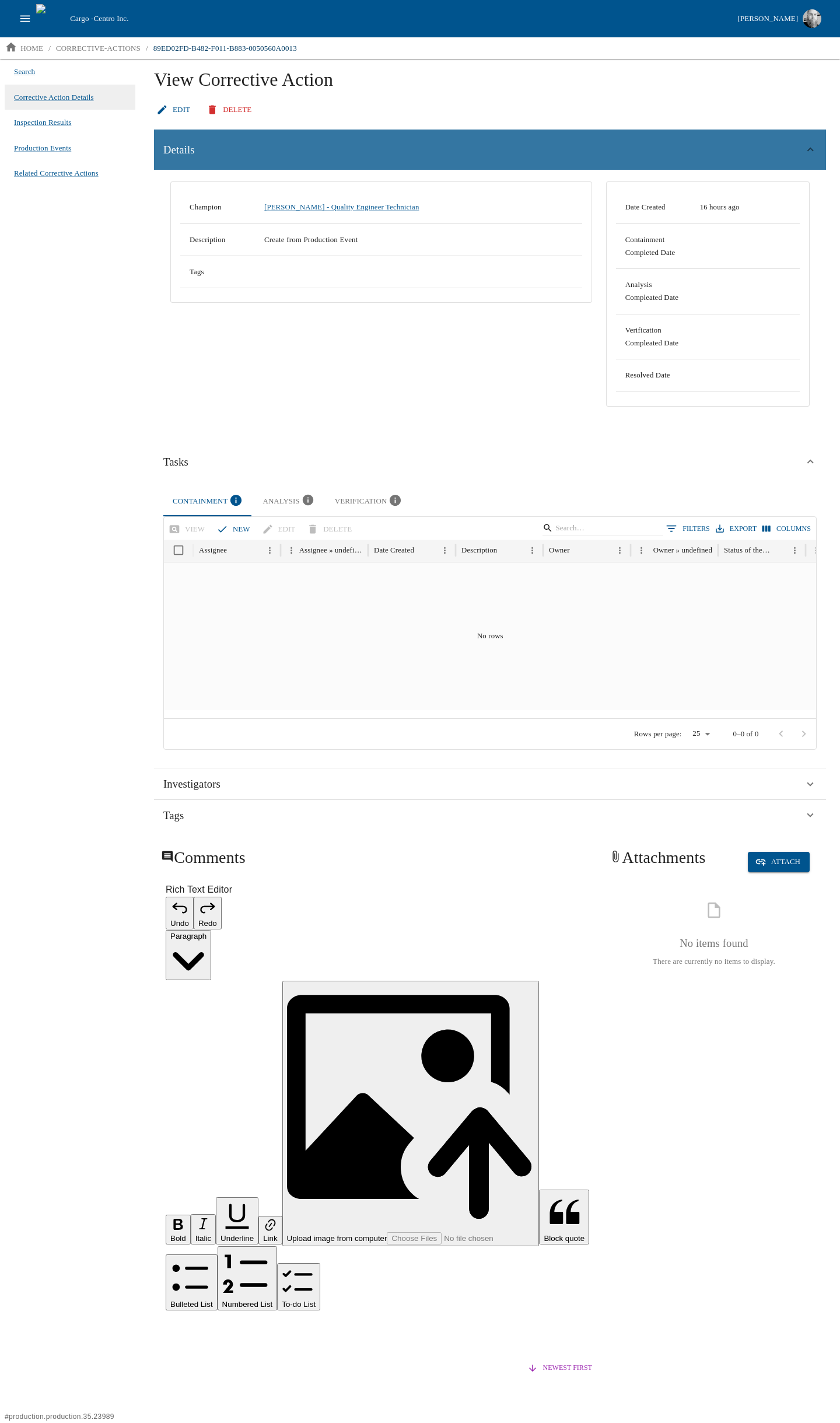
click at [239, 144] on div "Details" at bounding box center [483, 149] width 640 height 17
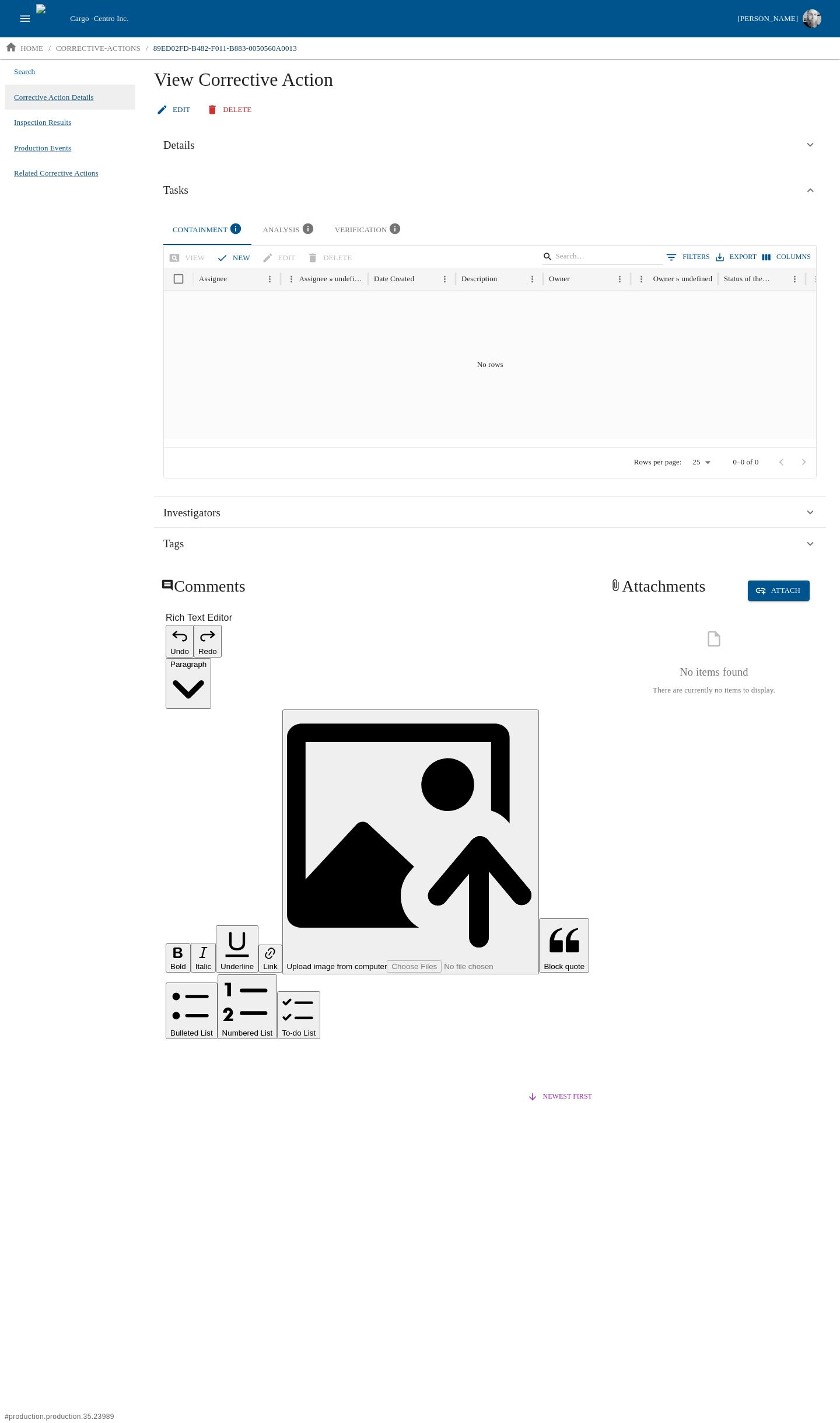
drag, startPoint x: 533, startPoint y: 772, endPoint x: 583, endPoint y: 722, distance: 70.7
click at [533, 771] on div "View Corrective Action Edit Delete Details Champion Aaron Jacobs - Quality Engi…" at bounding box center [490, 740] width 700 height 1362
click at [777, 581] on button "Attach" at bounding box center [778, 590] width 62 height 20
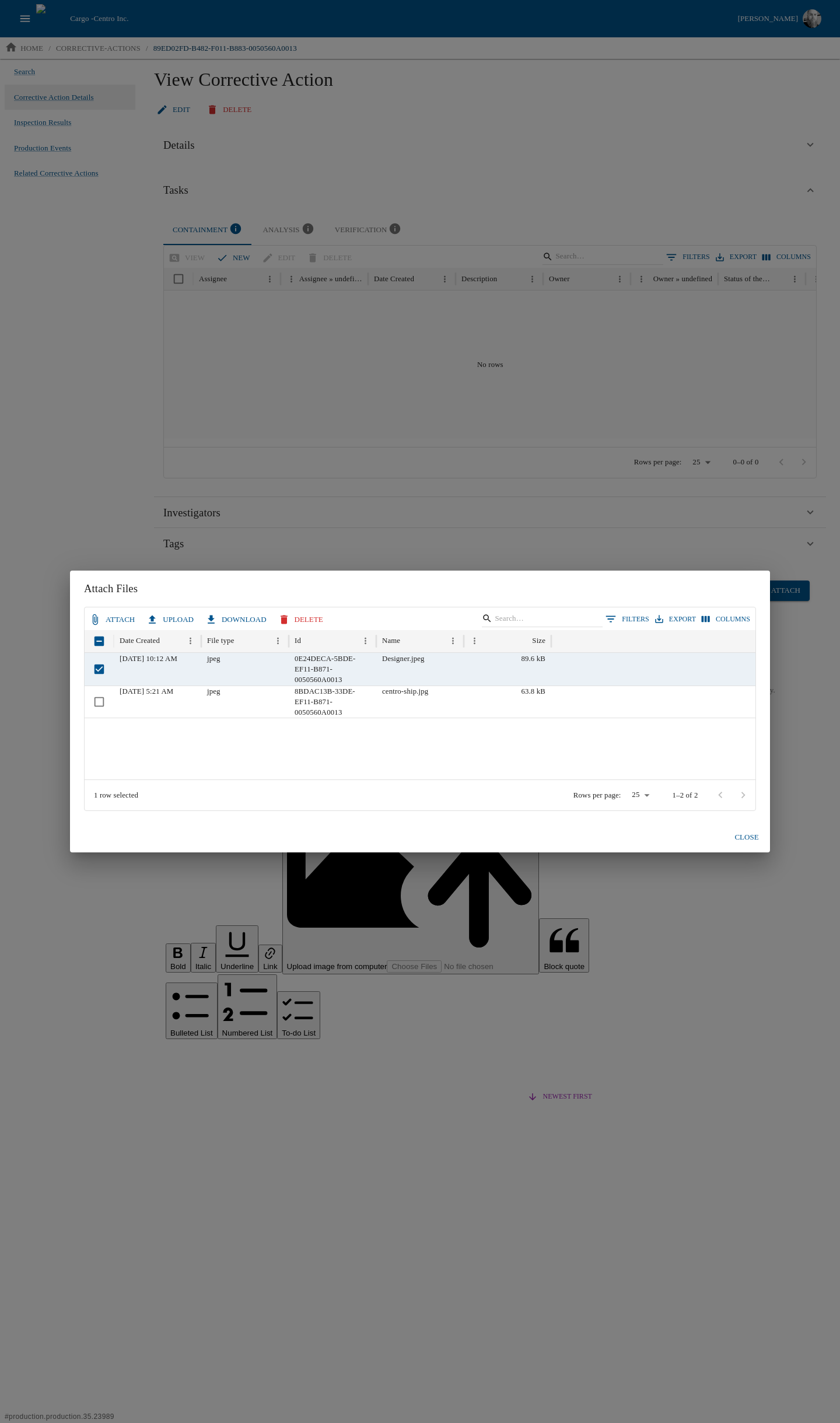
click at [119, 618] on button "Attach" at bounding box center [112, 620] width 52 height 20
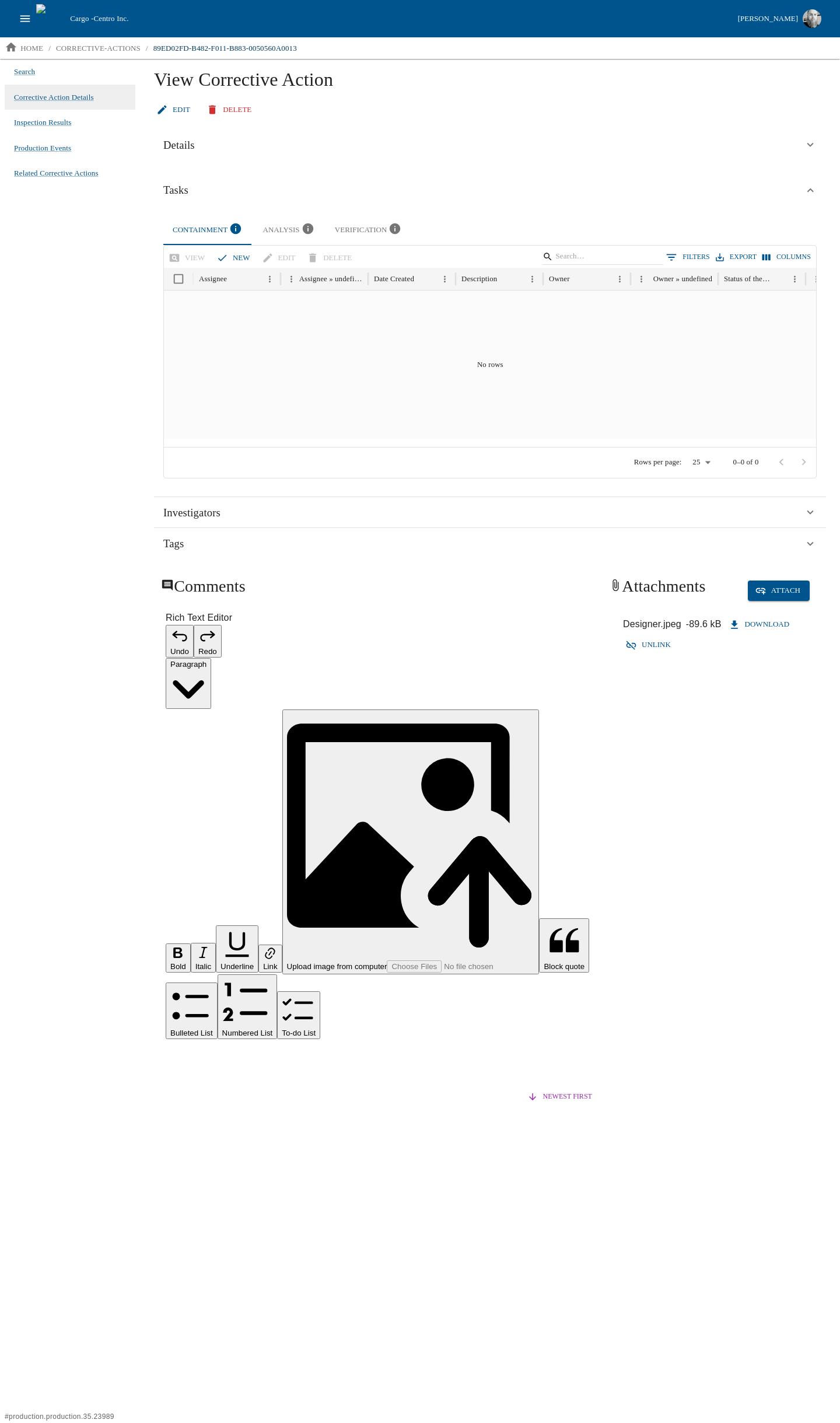
click at [280, 832] on div "View Corrective Action Edit Delete Details Champion Aaron Jacobs - Quality Engi…" at bounding box center [490, 740] width 700 height 1362
click at [82, 246] on div "Search Corrective Action Details Inspection Results Production Events Related C…" at bounding box center [70, 740] width 140 height 1362
drag, startPoint x: 34, startPoint y: 172, endPoint x: 38, endPoint y: 211, distance: 39.2
click at [34, 172] on span "Related Corrective Actions" at bounding box center [56, 173] width 85 height 12
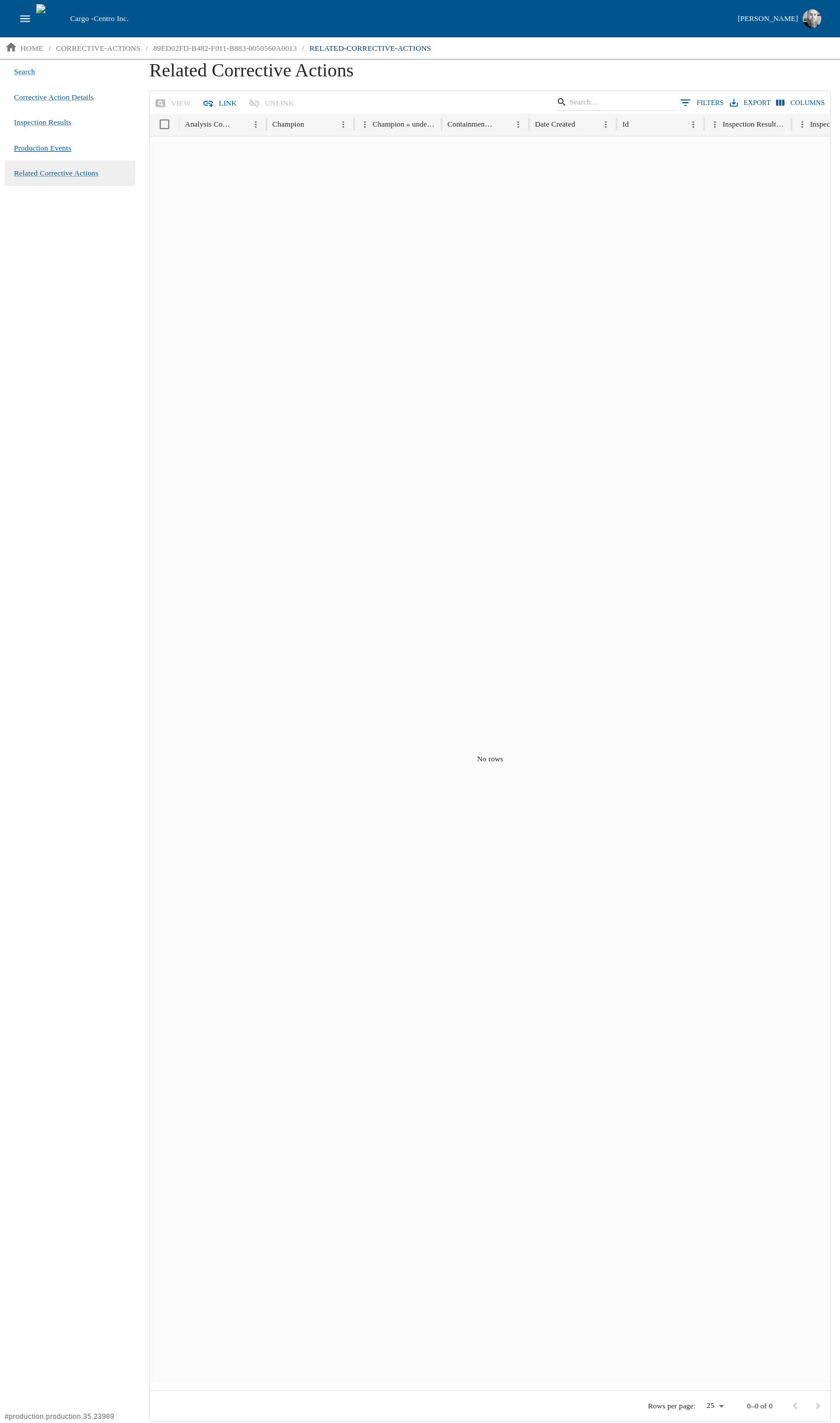
click at [38, 146] on span "Production Events" at bounding box center [42, 148] width 57 height 12
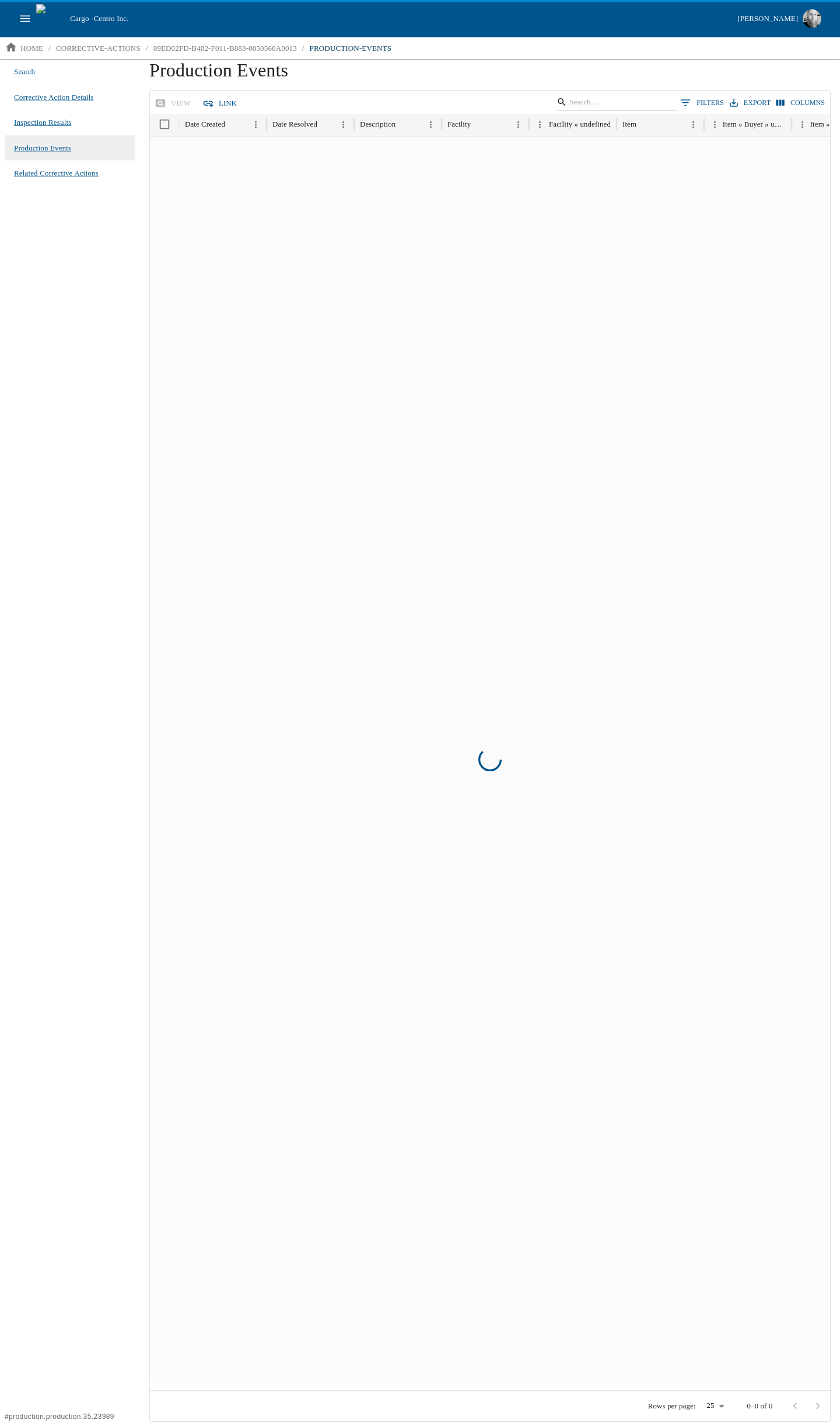
click at [44, 124] on span "Inspection Results" at bounding box center [42, 122] width 57 height 12
click at [56, 99] on span "Corrective Action Details" at bounding box center [53, 97] width 80 height 12
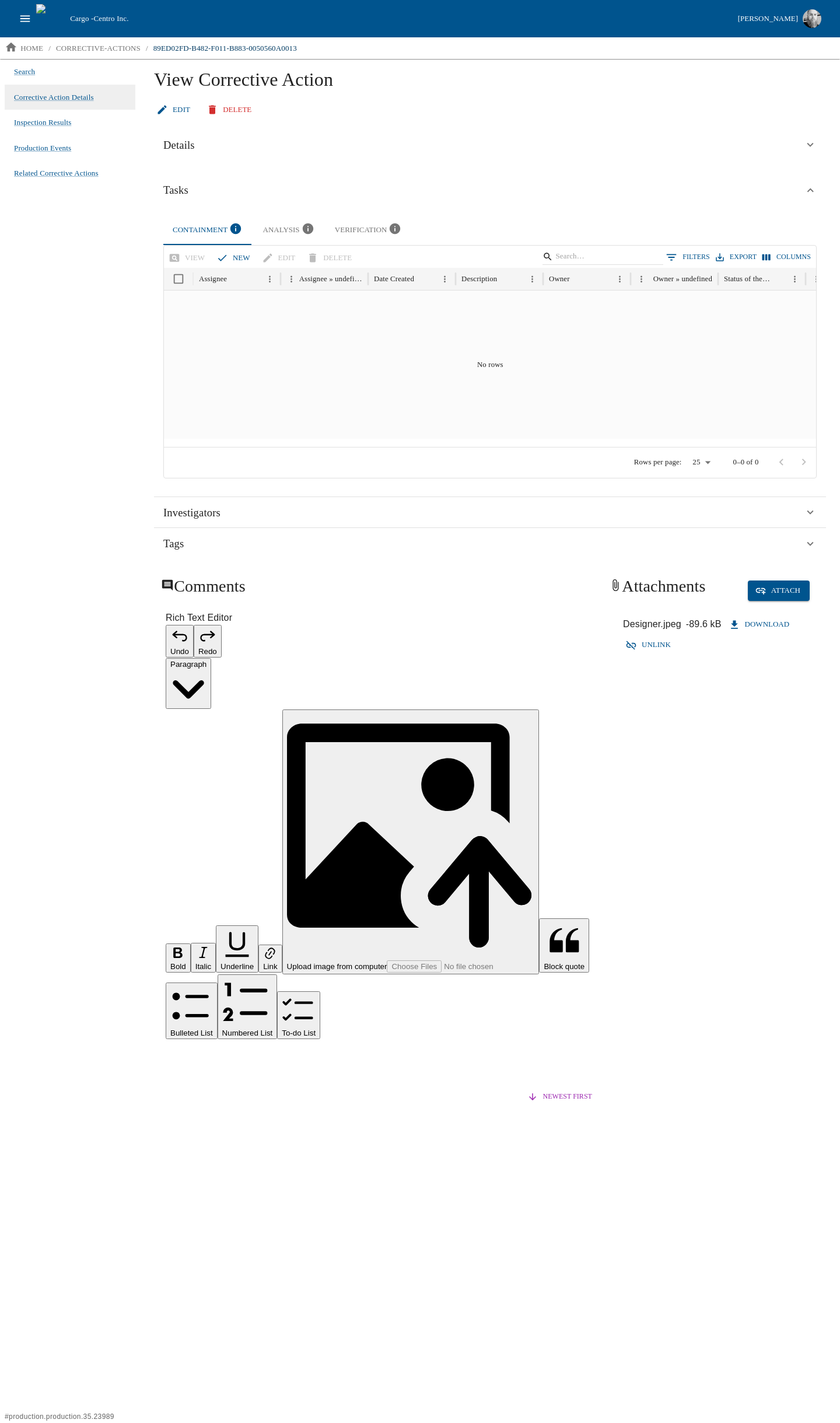
click at [53, 228] on div "Search Corrective Action Details Inspection Results Production Events Related C…" at bounding box center [70, 740] width 140 height 1362
click at [98, 307] on div "Search Corrective Action Details Inspection Results Production Events Related C…" at bounding box center [70, 740] width 140 height 1362
click at [84, 51] on p "corrective-actions" at bounding box center [99, 48] width 85 height 12
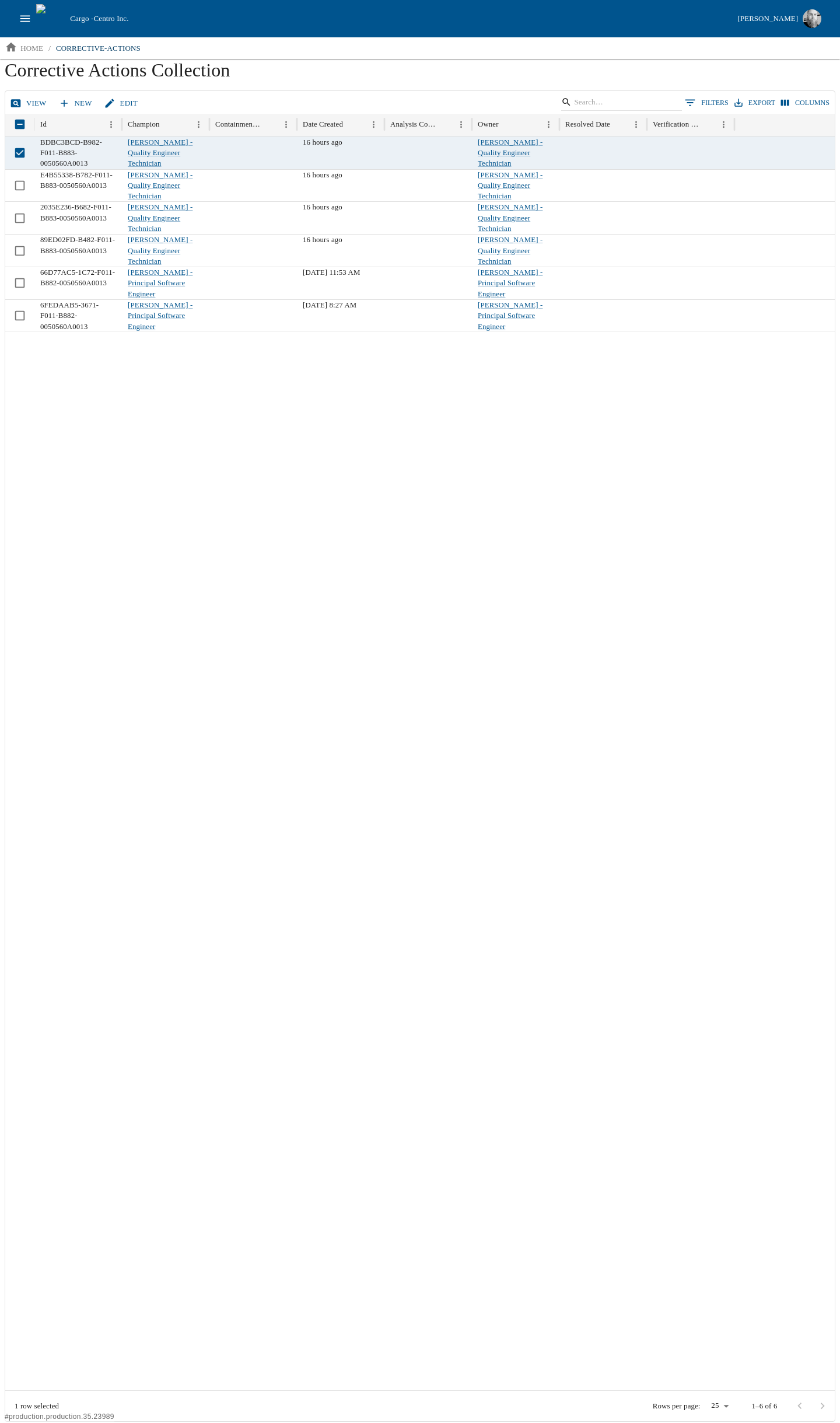
click at [34, 99] on link "View" at bounding box center [29, 103] width 43 height 20
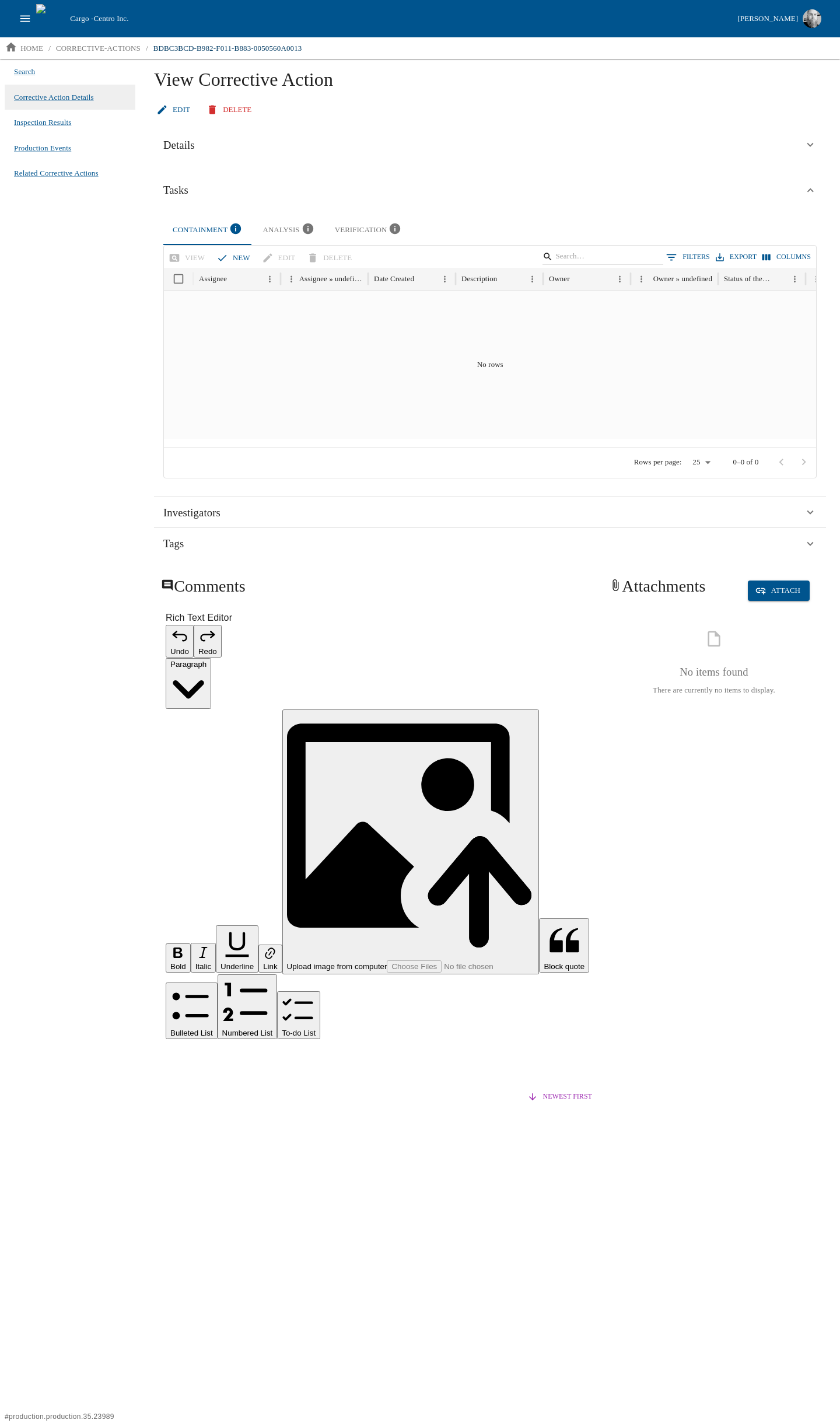
drag, startPoint x: 95, startPoint y: 290, endPoint x: 93, endPoint y: 284, distance: 6.3
click at [94, 290] on div "Search Corrective Action Details Inspection Results Production Events Related C…" at bounding box center [70, 740] width 140 height 1362
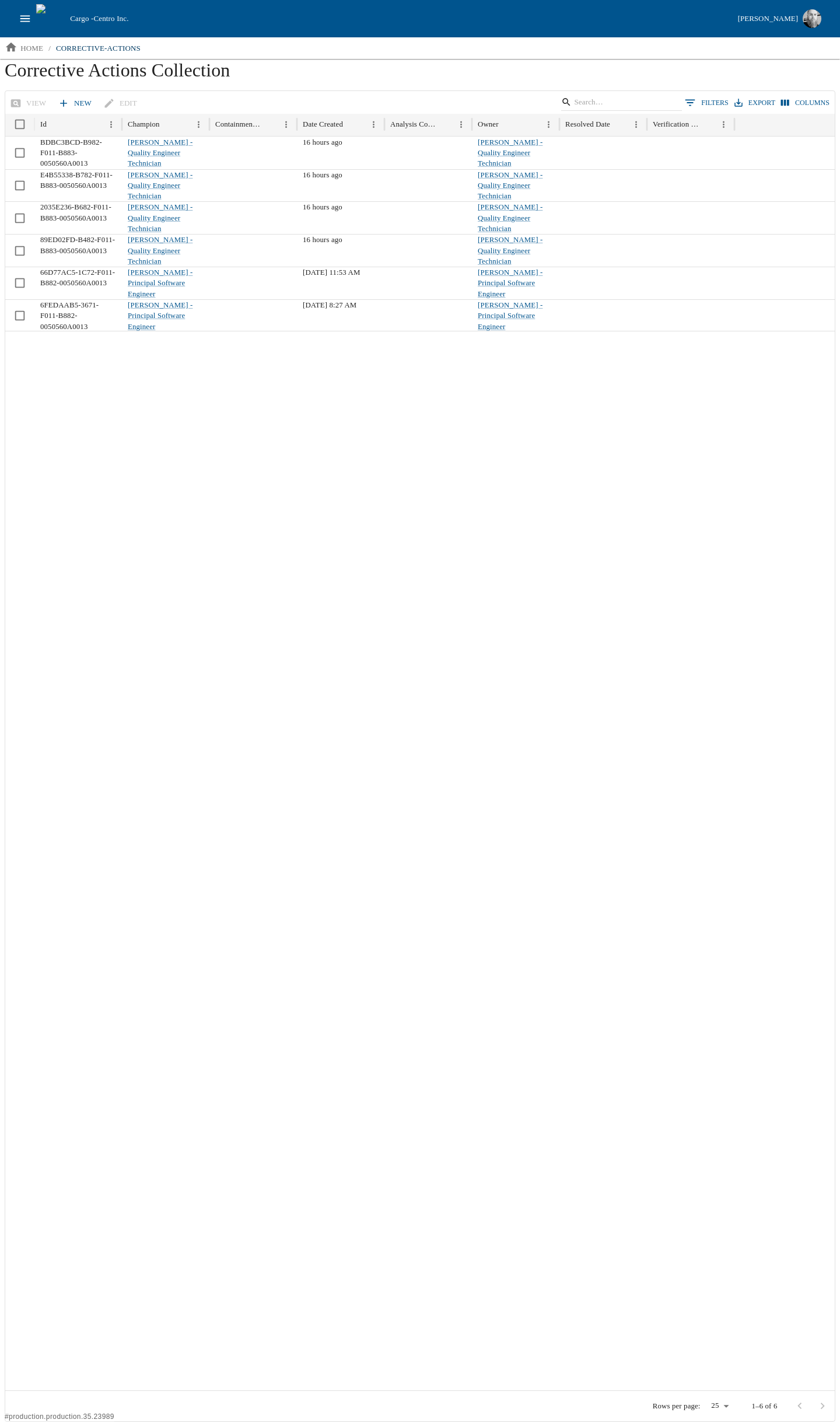
click at [23, 17] on icon "open drawer" at bounding box center [25, 18] width 13 height 13
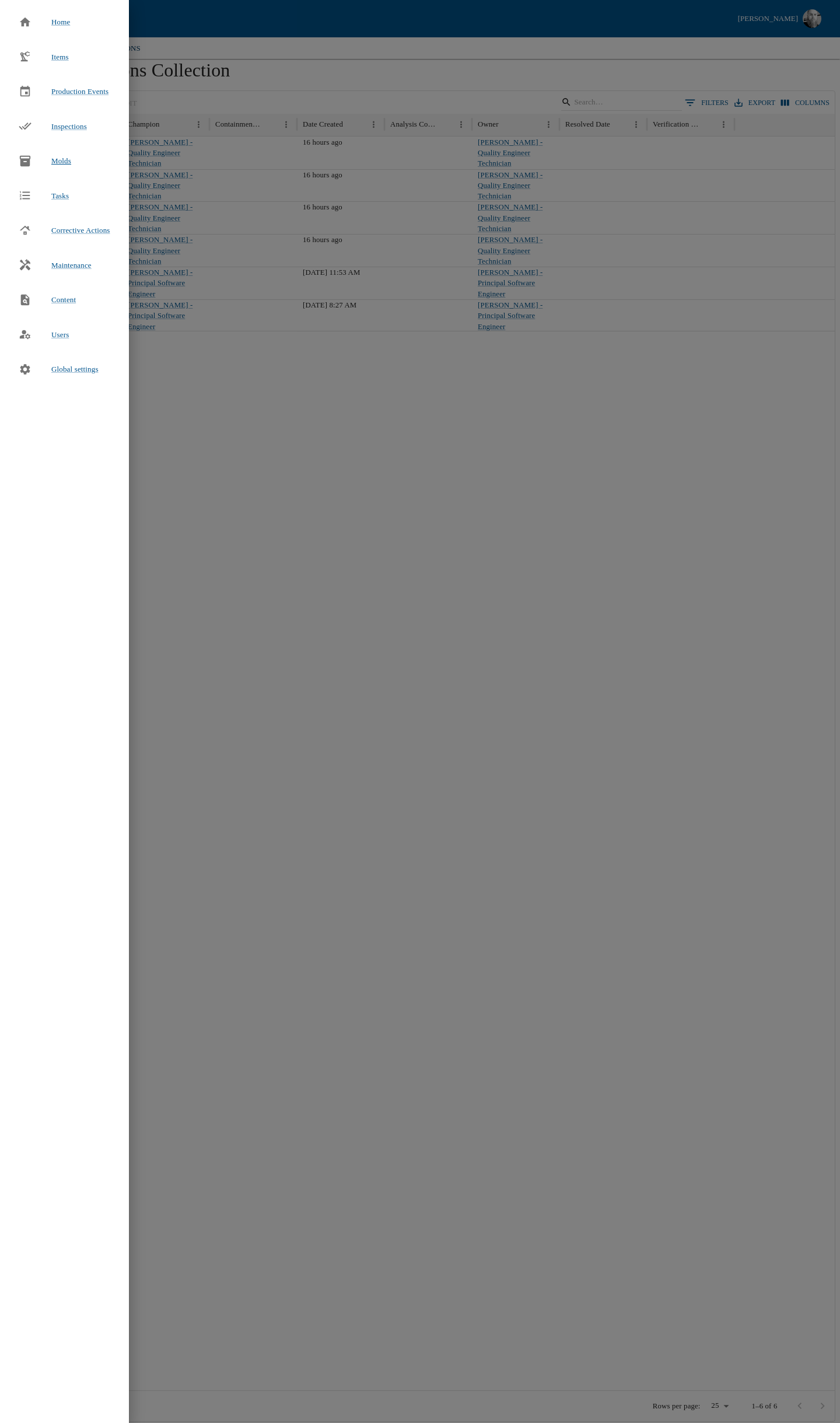
click at [61, 172] on div "Molds" at bounding box center [44, 161] width 71 height 26
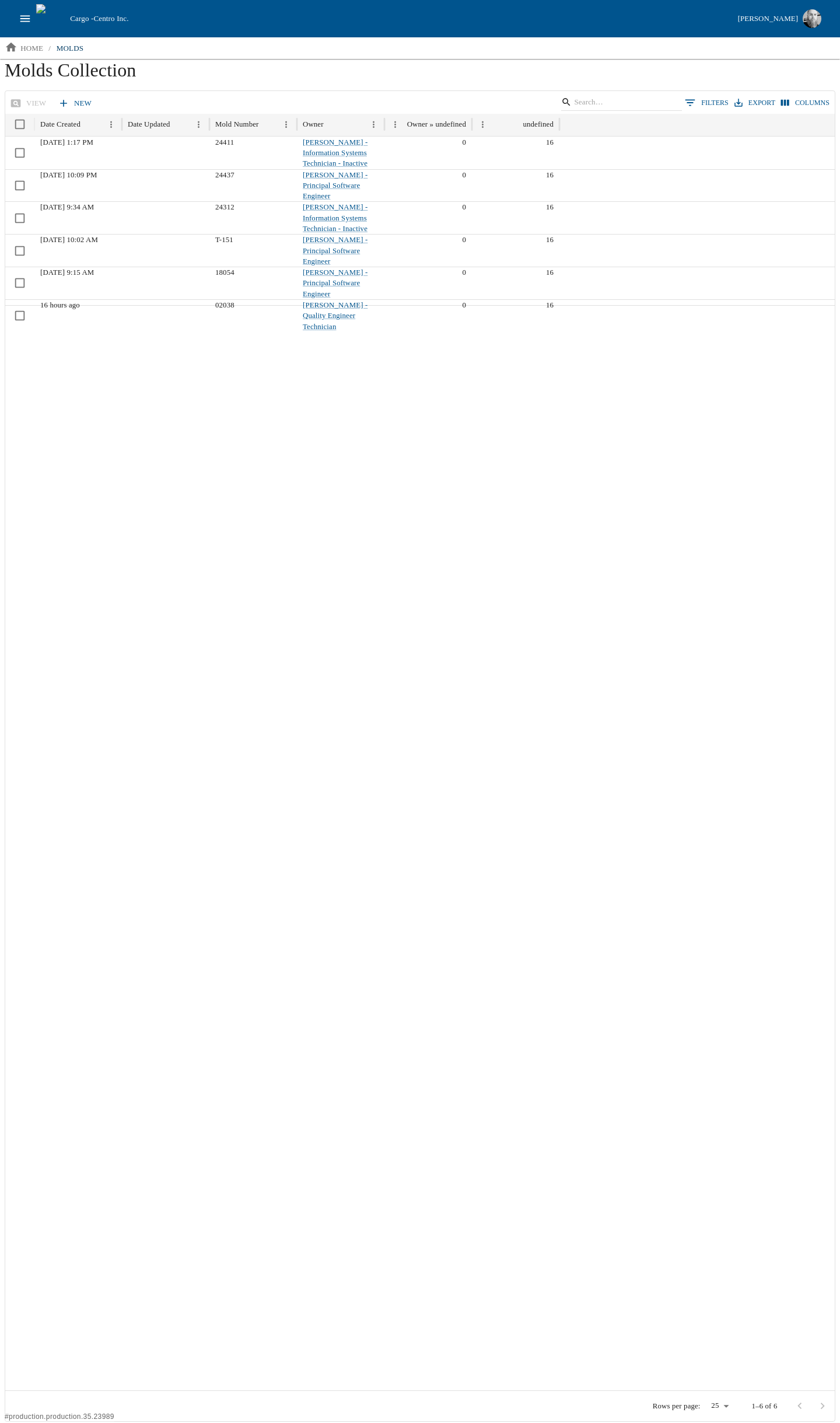
click at [147, 299] on div at bounding box center [165, 315] width 88 height 32
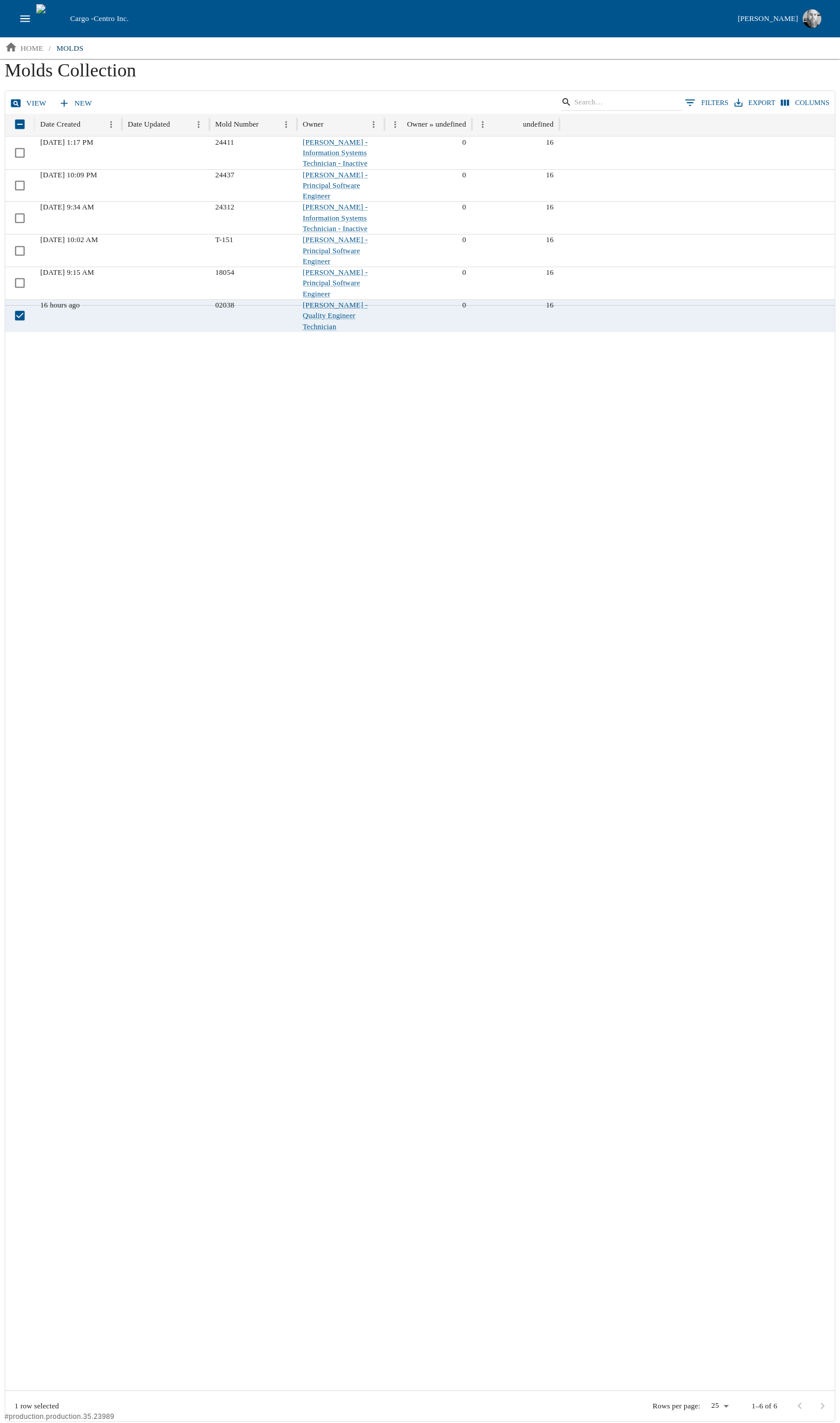
click at [21, 99] on link "view" at bounding box center [29, 103] width 43 height 20
